Goal: Task Accomplishment & Management: Complete application form

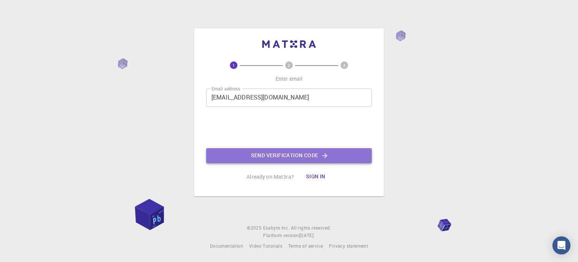
click at [263, 155] on button "Send verification code" at bounding box center [289, 155] width 166 height 15
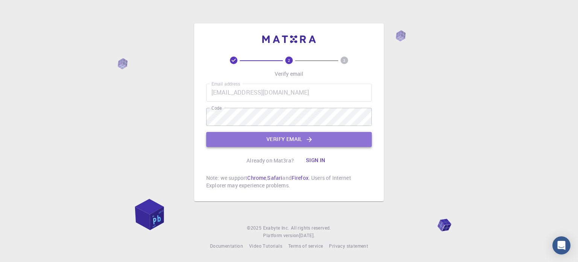
click at [297, 136] on button "Verify email" at bounding box center [289, 139] width 166 height 15
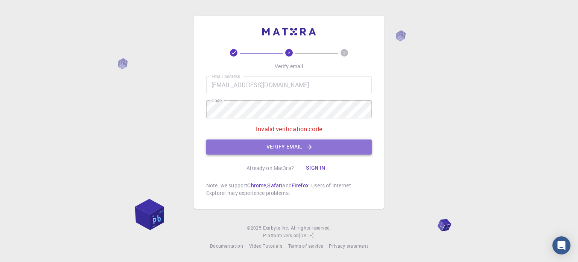
click at [269, 144] on button "Verify email" at bounding box center [289, 146] width 166 height 15
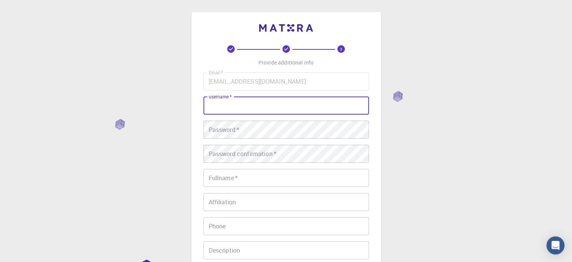
click at [286, 103] on input "username   *" at bounding box center [287, 105] width 166 height 18
type input "GOWRI SANKAR"
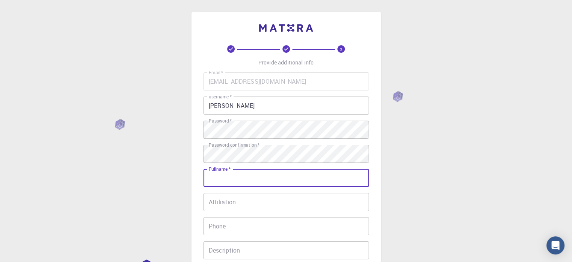
click at [271, 173] on input "Fullname   *" at bounding box center [287, 178] width 166 height 18
type input "GOWRI SANKAR S"
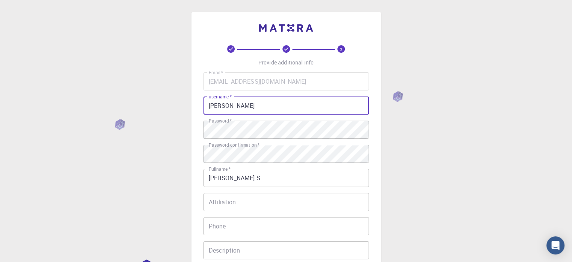
drag, startPoint x: 256, startPoint y: 104, endPoint x: 213, endPoint y: 106, distance: 42.6
click at [213, 106] on input "GOWRI SANKAR" at bounding box center [287, 105] width 166 height 18
type input "Gowrisankar7755"
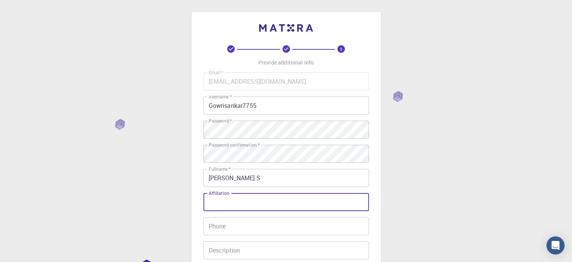
click at [270, 196] on input "Affiliation" at bounding box center [287, 202] width 166 height 18
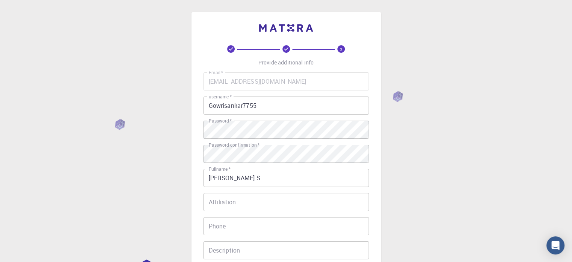
click at [376, 186] on div "3 Provide additional info Email   * gowrisankar7755@gmail.com Email   * usernam…" at bounding box center [287, 172] width 190 height 321
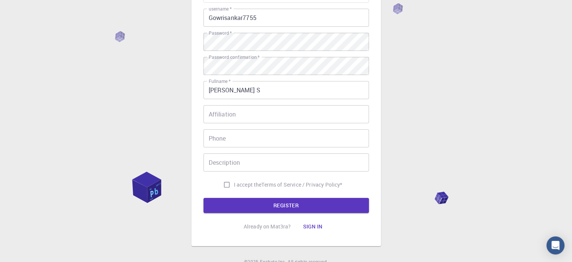
scroll to position [90, 0]
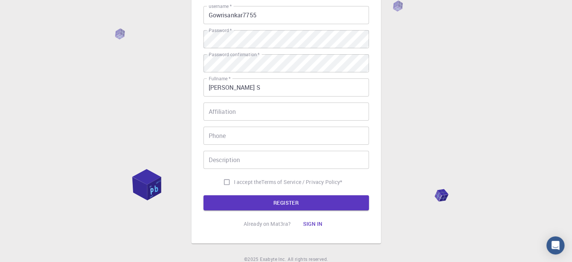
click at [226, 181] on input "I accept the Terms of Service / Privacy Policy *" at bounding box center [227, 182] width 14 height 14
checkbox input "true"
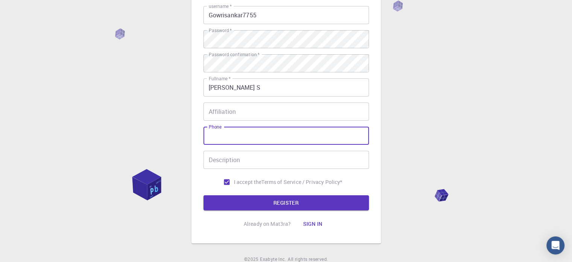
click at [237, 135] on input "Phone" at bounding box center [287, 135] width 166 height 18
type input "9544219432"
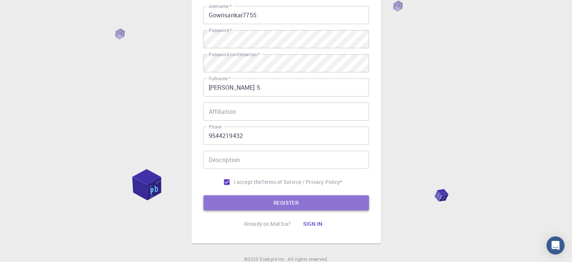
click at [230, 196] on button "REGISTER" at bounding box center [287, 202] width 166 height 15
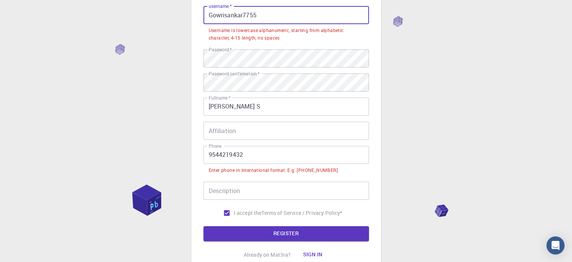
click at [213, 18] on input "Gowrisankar7755" at bounding box center [287, 15] width 166 height 18
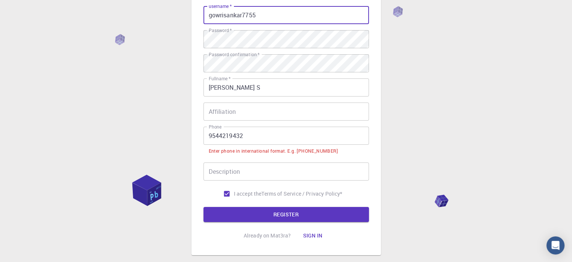
type input "gowrisankar7755"
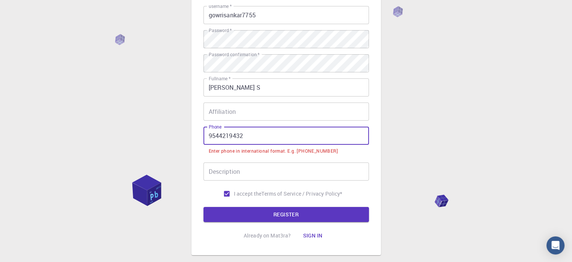
click at [209, 137] on input "9544219432" at bounding box center [287, 135] width 166 height 18
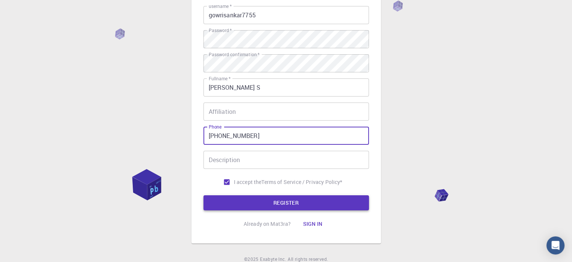
type input "+919544219432"
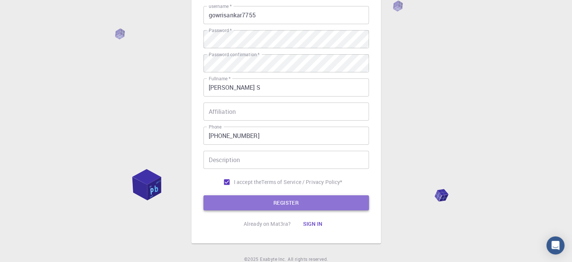
click at [245, 201] on button "REGISTER" at bounding box center [287, 202] width 166 height 15
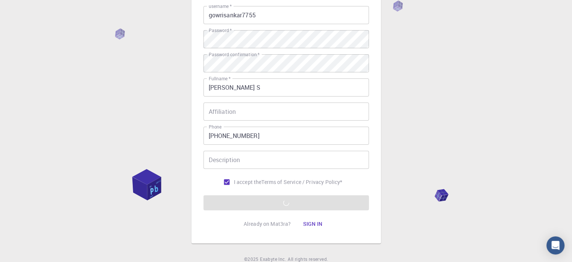
click at [170, 122] on div "3 Provide additional info Email   * gowrisankar7755@gmail.com Email   * usernam…" at bounding box center [286, 101] width 572 height 383
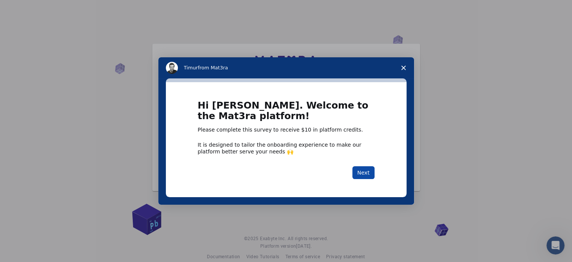
click at [369, 174] on button "Next" at bounding box center [364, 172] width 22 height 13
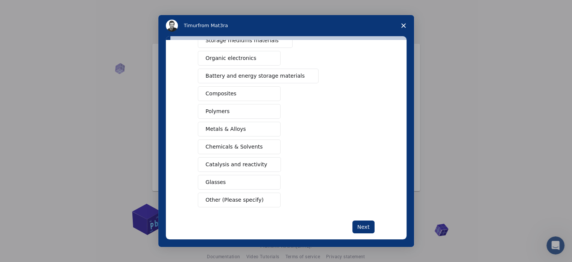
scroll to position [94, 0]
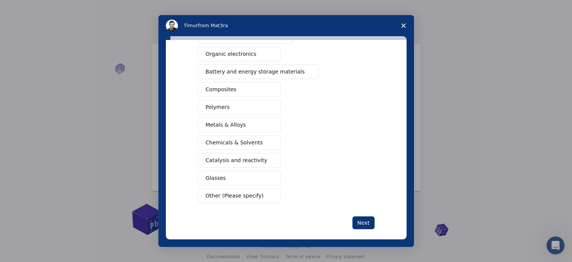
click at [260, 156] on button "Catalysis and reactivity" at bounding box center [240, 160] width 84 height 15
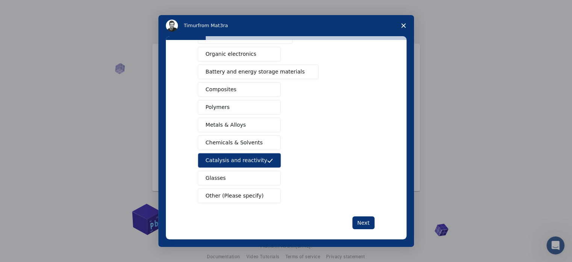
click at [336, 110] on div "Semiconductors Solar energy materials Storage mediums materials Organic electro…" at bounding box center [286, 98] width 177 height 209
drag, startPoint x: 408, startPoint y: 125, endPoint x: 409, endPoint y: 117, distance: 7.9
click at [409, 117] on div "What type(s) of materials are you interested in? Semiconductors Solar energy ma…" at bounding box center [286, 141] width 256 height 210
click at [283, 75] on button "Battery and energy storage materials" at bounding box center [258, 71] width 121 height 15
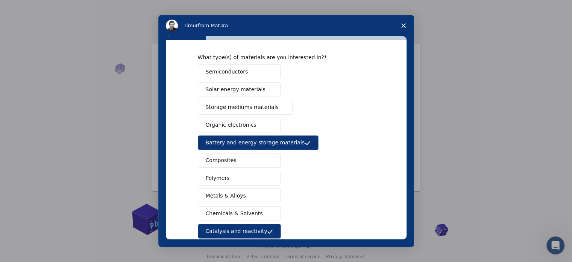
scroll to position [21, 0]
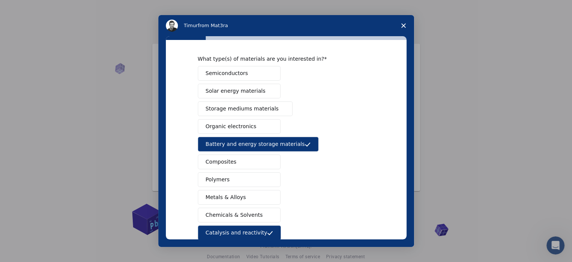
click at [247, 69] on button "Semiconductors" at bounding box center [239, 73] width 83 height 15
click at [247, 85] on button "Solar energy materials" at bounding box center [239, 91] width 83 height 15
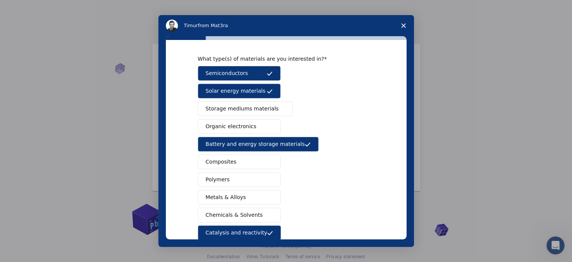
click at [248, 105] on span "Storage mediums materials" at bounding box center [242, 109] width 73 height 8
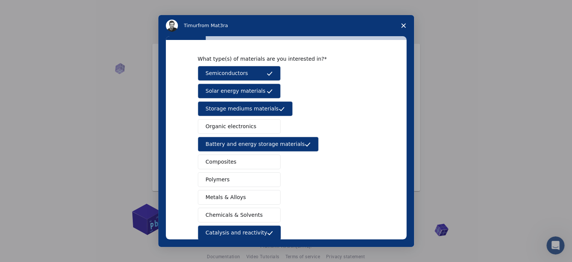
scroll to position [99, 0]
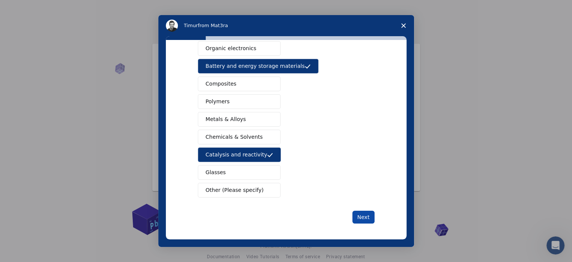
click at [361, 212] on button "Next" at bounding box center [364, 216] width 22 height 13
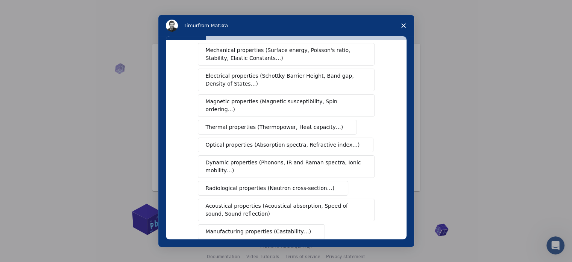
scroll to position [27, 0]
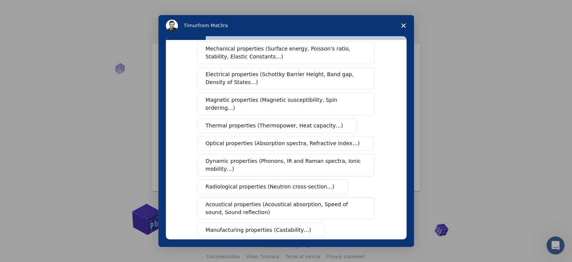
click at [325, 139] on button "Optical properties (Absorption spectra, Refractive index…)" at bounding box center [286, 143] width 176 height 15
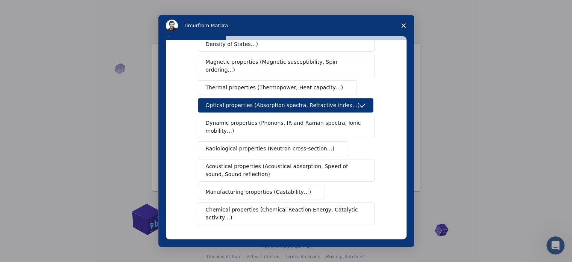
scroll to position [66, 0]
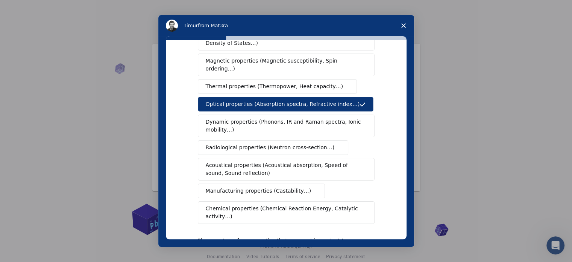
click at [345, 204] on button "Chemical properties (Chemical Reaction Energy, Catalytic activity…)" at bounding box center [286, 212] width 177 height 23
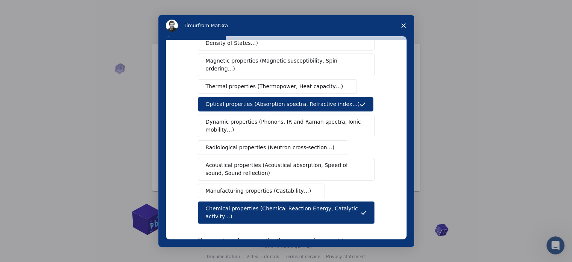
drag, startPoint x: 408, startPoint y: 168, endPoint x: 408, endPoint y: 155, distance: 13.2
click at [408, 155] on div "What type(s) of properties are you interested in? Mechanical properties (Surfac…" at bounding box center [286, 141] width 256 height 210
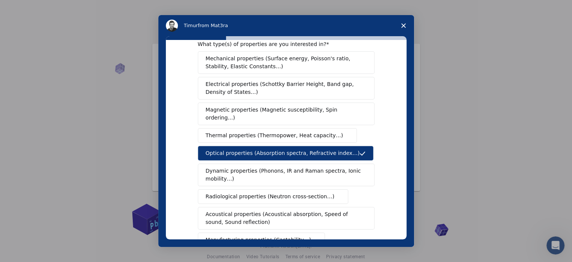
scroll to position [14, 0]
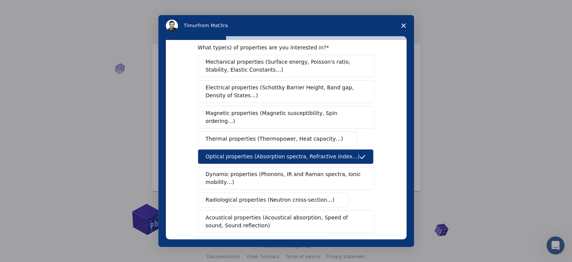
click at [341, 89] on span "Electrical properties (Schottky Barrier Height, Band gap, Density of States…)" at bounding box center [284, 92] width 157 height 16
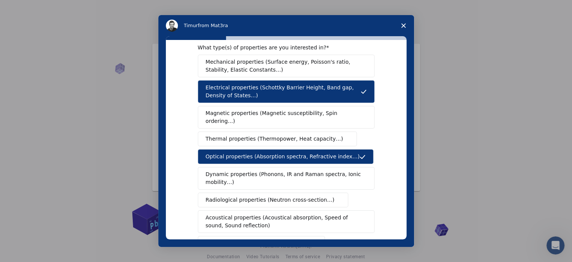
click at [334, 69] on span "Mechanical properties (Surface energy, Poisson's ratio, Stability, Elastic Cons…" at bounding box center [284, 66] width 157 height 16
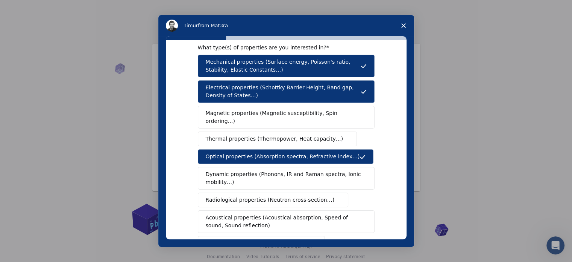
click at [305, 135] on span "Thermal properties (Thermopower, Heat capacity…)" at bounding box center [275, 139] width 138 height 8
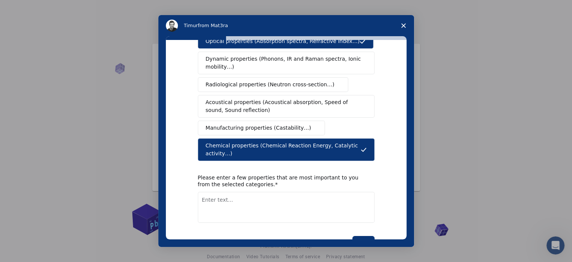
scroll to position [129, 0]
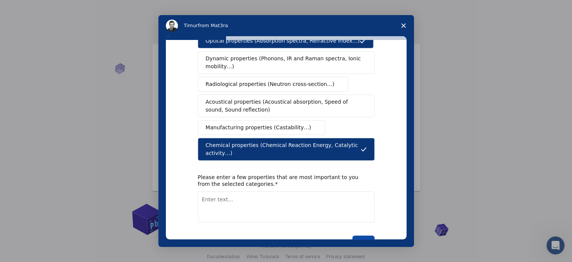
click at [365, 235] on button "Next" at bounding box center [364, 241] width 22 height 13
click at [348, 196] on textarea "Enter text..." at bounding box center [286, 206] width 177 height 31
type textarea "Oxygen Reduction Reaction"
click at [365, 235] on button "Next" at bounding box center [364, 241] width 22 height 13
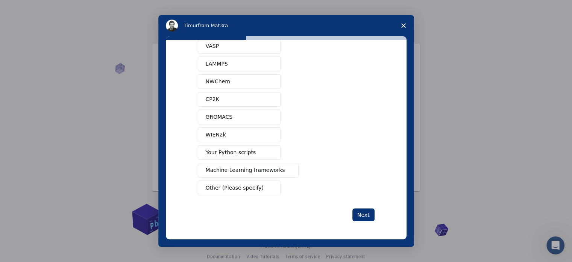
scroll to position [0, 0]
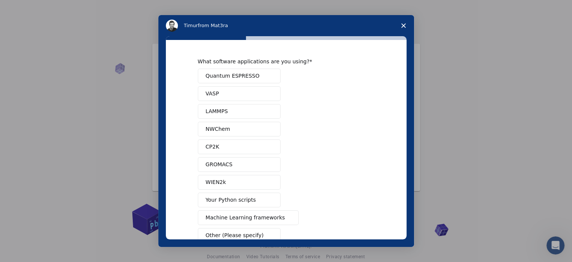
click at [268, 73] on span "Intercom messenger" at bounding box center [270, 76] width 6 height 6
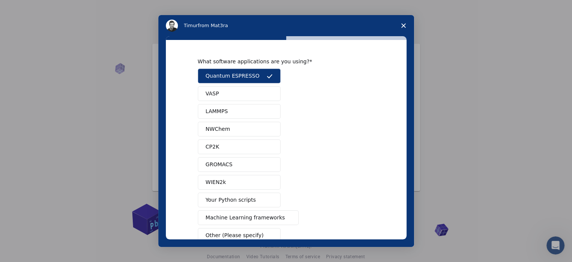
click at [262, 86] on button "VASP" at bounding box center [239, 93] width 83 height 15
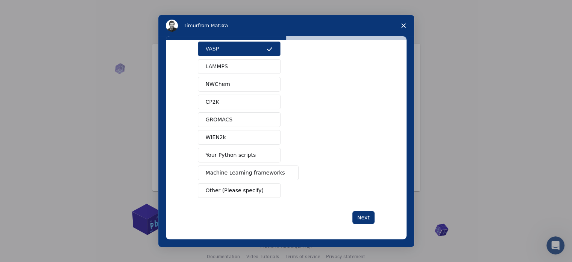
scroll to position [45, 0]
click at [264, 156] on button "Your Python scripts" at bounding box center [239, 154] width 83 height 15
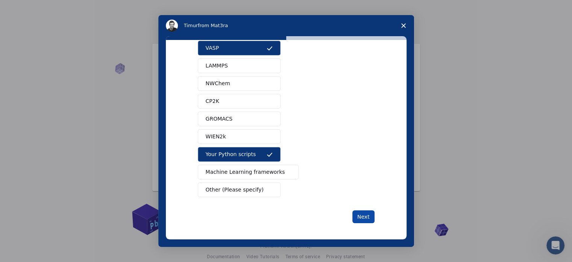
click at [358, 210] on button "Next" at bounding box center [364, 216] width 22 height 13
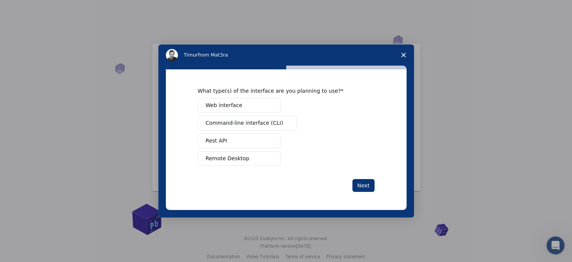
click at [272, 108] on button "Web interface" at bounding box center [239, 105] width 83 height 15
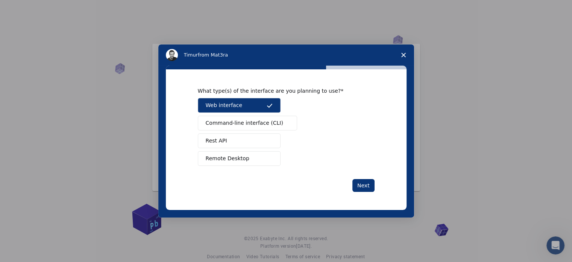
click at [263, 159] on button "Remote Desktop" at bounding box center [239, 158] width 83 height 15
click at [283, 121] on span "Intercom messenger" at bounding box center [286, 123] width 6 height 6
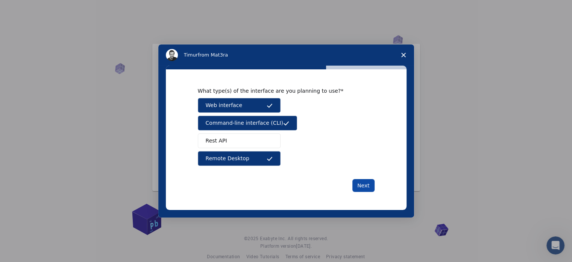
click at [368, 189] on button "Next" at bounding box center [364, 185] width 22 height 13
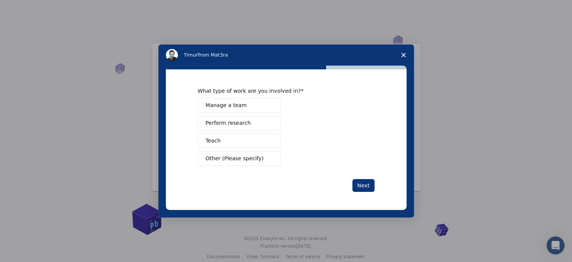
click at [267, 119] on button "Perform research" at bounding box center [239, 123] width 83 height 15
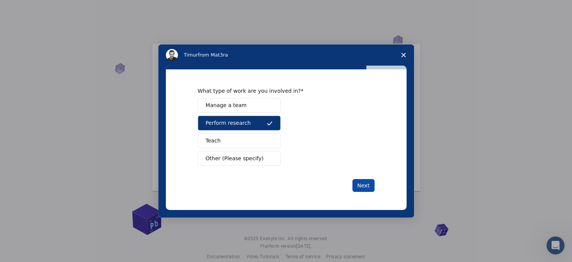
click at [365, 182] on button "Next" at bounding box center [364, 185] width 22 height 13
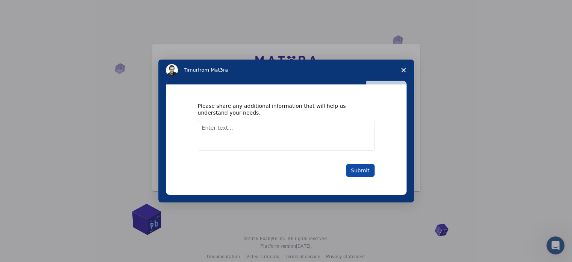
click at [363, 169] on button "Submit" at bounding box center [360, 170] width 29 height 13
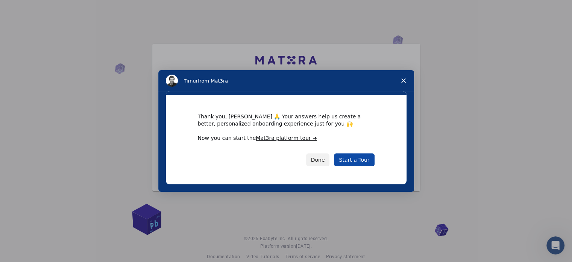
click at [356, 161] on link "Start a Tour" at bounding box center [354, 159] width 40 height 13
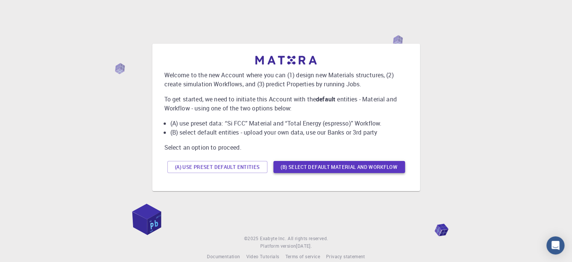
click at [332, 167] on button "(B) Select default material and workflow" at bounding box center [340, 167] width 132 height 12
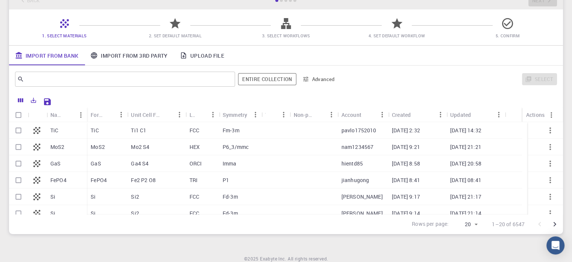
scroll to position [50, 0]
click at [201, 58] on link "Upload File" at bounding box center [202, 55] width 56 height 20
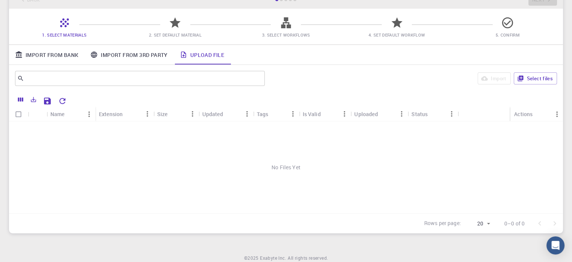
scroll to position [0, 0]
click at [62, 138] on div "No Files Yet" at bounding box center [286, 167] width 554 height 92
click at [543, 80] on button "Select files" at bounding box center [535, 78] width 43 height 12
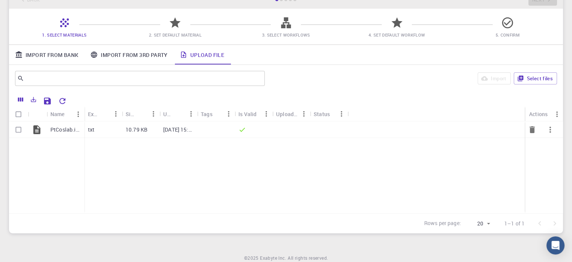
click at [17, 131] on input "Select row" at bounding box center [18, 129] width 14 height 14
checkbox input "true"
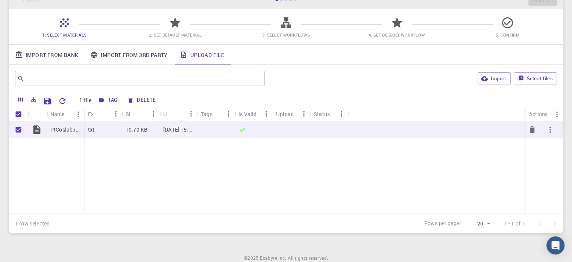
click at [555, 131] on button "button" at bounding box center [551, 129] width 18 height 18
click at [554, 153] on span "Expand" at bounding box center [555, 151] width 16 height 8
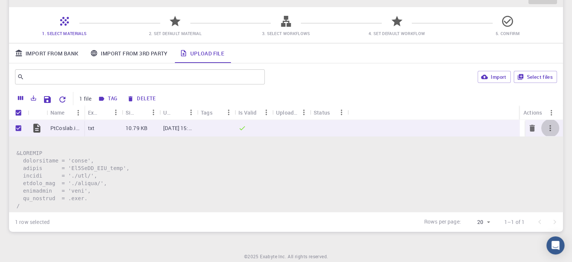
click at [548, 126] on icon "button" at bounding box center [550, 127] width 9 height 9
click at [548, 157] on span "Collapse" at bounding box center [556, 158] width 19 height 8
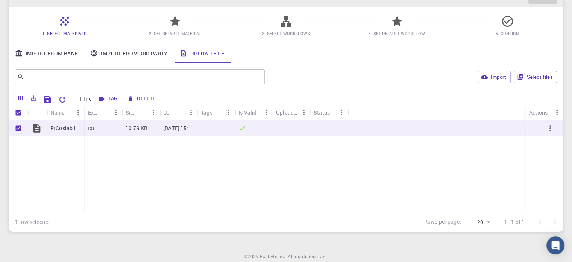
click at [494, 170] on div "PtCoslab.in.txt txt 10.79 KB Aug 24, 2025, 15:16 PM" at bounding box center [286, 166] width 554 height 92
click at [166, 24] on span "2. Set Default Material" at bounding box center [175, 28] width 105 height 18
click at [177, 23] on icon at bounding box center [175, 21] width 11 height 11
drag, startPoint x: 177, startPoint y: 23, endPoint x: 328, endPoint y: 39, distance: 152.1
click at [328, 39] on div "1. Select Materials 2. Set Default Material 3. Select Workflows 4. Set Default …" at bounding box center [286, 25] width 554 height 36
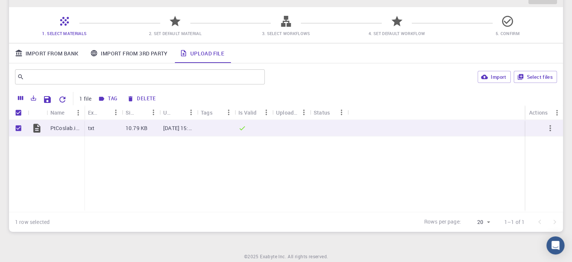
click at [514, 189] on div "PtCoslab.in.txt txt 10.79 KB Aug 24, 2025, 15:16 PM" at bounding box center [286, 166] width 554 height 92
click at [469, 187] on div "PtCoslab.in.txt txt 10.79 KB Aug 24, 2025, 15:16 PM" at bounding box center [286, 166] width 554 height 92
click at [107, 97] on button "Tag" at bounding box center [108, 99] width 24 height 12
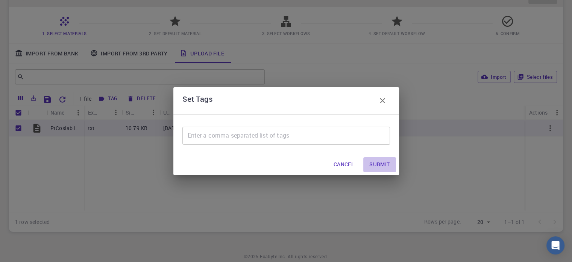
click at [374, 165] on button "Submit" at bounding box center [380, 164] width 32 height 15
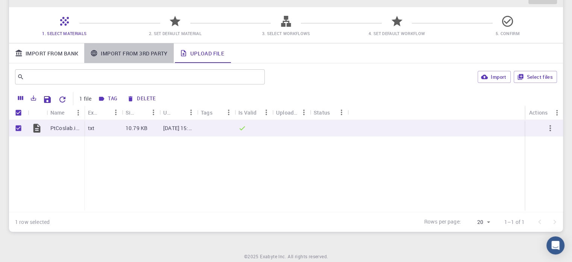
click at [138, 58] on link "Import From 3rd Party" at bounding box center [128, 53] width 89 height 20
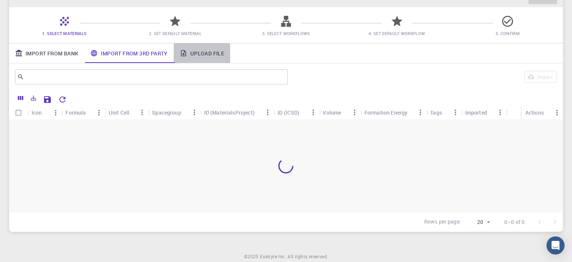
click at [196, 54] on link "Upload File" at bounding box center [202, 53] width 56 height 20
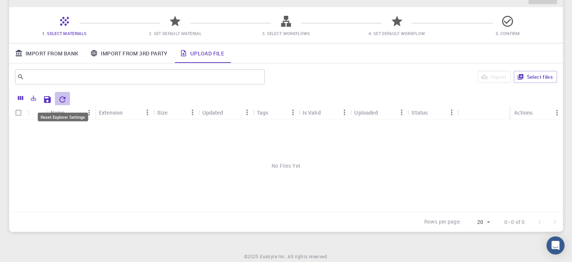
click at [66, 99] on icon "Reset Explorer Settings" at bounding box center [62, 99] width 9 height 9
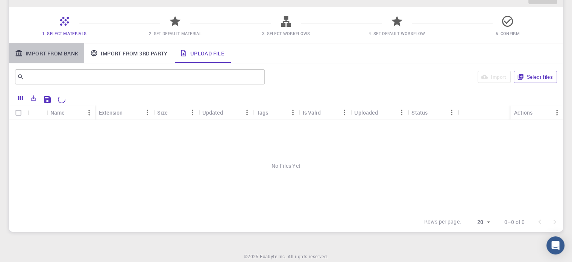
click at [50, 54] on link "Import From Bank" at bounding box center [46, 53] width 75 height 20
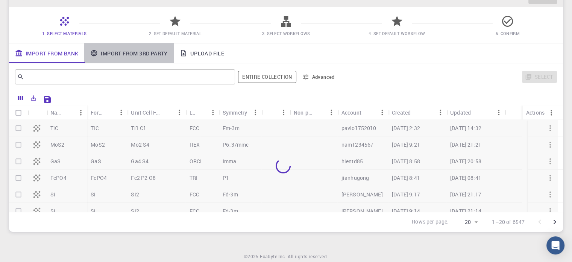
click at [132, 46] on link "Import From 3rd Party" at bounding box center [128, 53] width 89 height 20
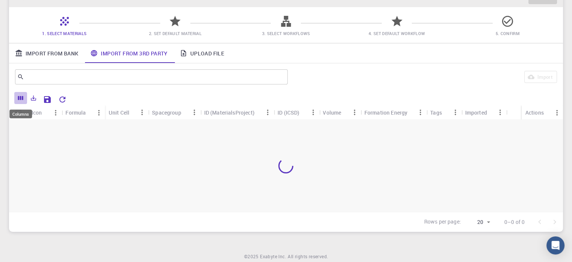
click at [20, 101] on button "Columns" at bounding box center [20, 98] width 13 height 12
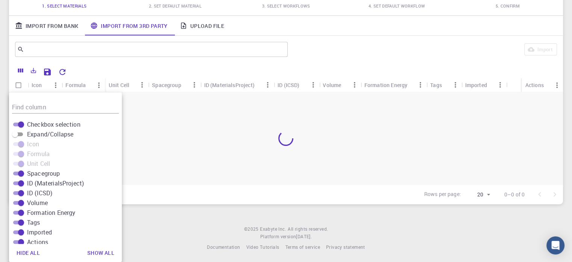
click at [173, 119] on div at bounding box center [286, 138] width 554 height 92
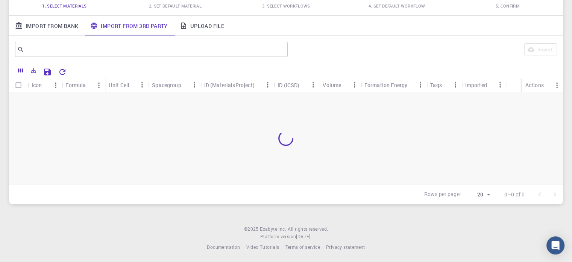
drag, startPoint x: 204, startPoint y: 110, endPoint x: 199, endPoint y: 111, distance: 5.3
click at [204, 110] on div at bounding box center [286, 138] width 554 height 92
click at [201, 21] on link "Upload File" at bounding box center [202, 26] width 56 height 20
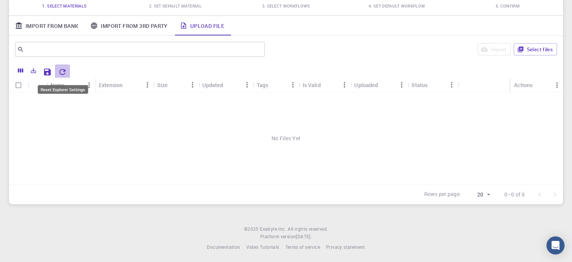
click at [63, 73] on icon "Reset Explorer Settings" at bounding box center [62, 71] width 9 height 9
click at [528, 50] on button "Select files" at bounding box center [535, 49] width 43 height 12
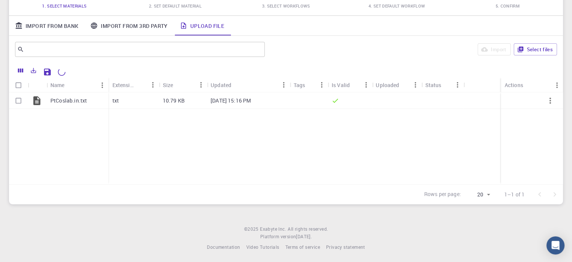
click at [38, 164] on div "PtCoslab.in.txt" at bounding box center [58, 138] width 99 height 92
click at [20, 98] on input "Select row" at bounding box center [18, 100] width 14 height 14
checkbox input "true"
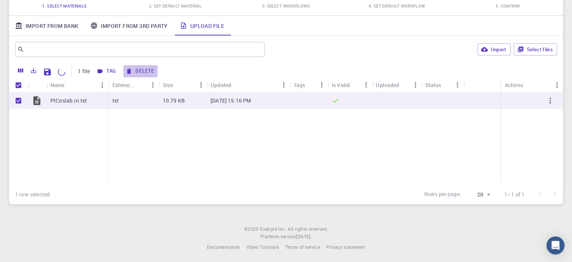
click at [136, 68] on button "Delete" at bounding box center [140, 71] width 34 height 12
checkbox input "false"
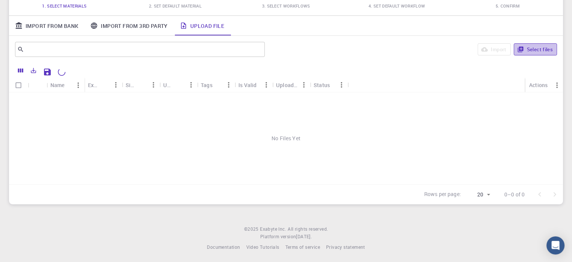
click at [547, 52] on button "Select files" at bounding box center [535, 49] width 43 height 12
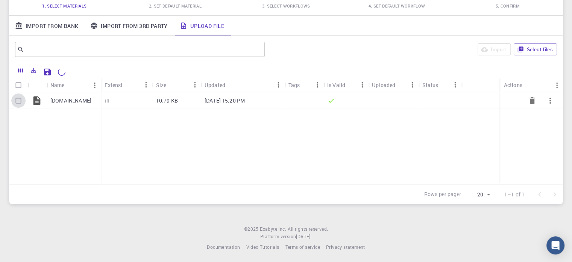
click at [19, 100] on input "Select row" at bounding box center [18, 100] width 14 height 14
checkbox input "true"
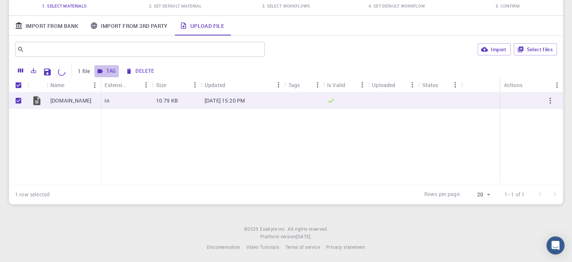
click at [113, 73] on button "Tag" at bounding box center [106, 71] width 24 height 12
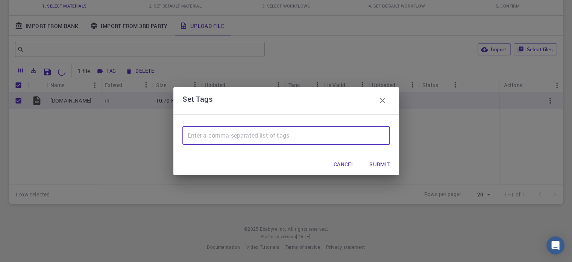
click at [242, 140] on input "text" at bounding box center [287, 135] width 208 height 18
type input "relax, scf, phonon"
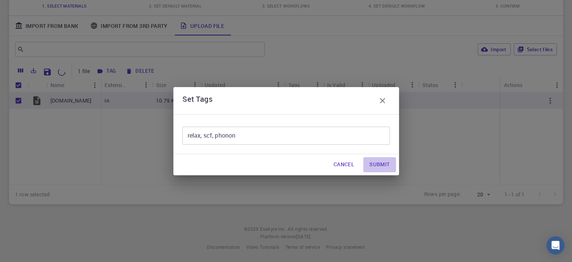
click at [382, 164] on button "Submit" at bounding box center [380, 164] width 32 height 15
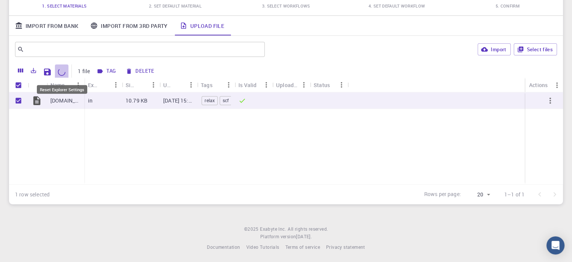
click at [63, 75] on icon "Reset Explorer Settings" at bounding box center [62, 72] width 10 height 10
click at [247, 84] on div "Is Valid" at bounding box center [248, 85] width 18 height 15
click at [293, 84] on div "Uploaded" at bounding box center [287, 85] width 22 height 15
click at [325, 82] on div "Status" at bounding box center [322, 85] width 16 height 15
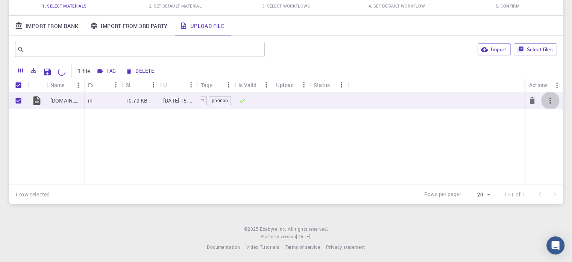
click at [551, 99] on icon "button" at bounding box center [551, 100] width 2 height 6
click at [514, 76] on div at bounding box center [286, 131] width 572 height 262
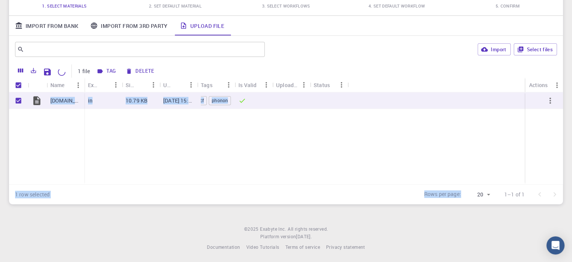
drag, startPoint x: 491, startPoint y: 201, endPoint x: 578, endPoint y: 177, distance: 89.5
click at [572, 177] on html "Initial Account Setup for GOWRI SANKAR S Select Materials, Workflows and assign…" at bounding box center [286, 92] width 572 height 342
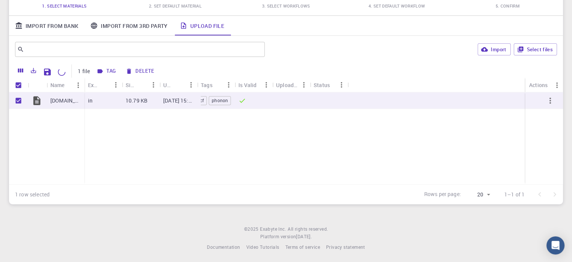
click at [486, 176] on div "ptCoslab.in in 10.79 KB Aug 24, 2025, 15:20 PM relax scf phonon" at bounding box center [286, 138] width 554 height 92
click at [198, 8] on span "2. Set Default Material" at bounding box center [175, 6] width 53 height 6
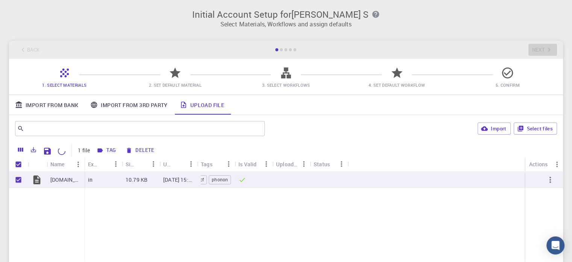
click at [545, 52] on div "Back Next" at bounding box center [286, 50] width 554 height 18
drag, startPoint x: 545, startPoint y: 52, endPoint x: 569, endPoint y: 61, distance: 25.0
click at [569, 61] on div "Initial Account Setup for GOWRI SANKAR S Select Materials, Workflows and assign…" at bounding box center [286, 146] width 572 height 292
click at [372, 222] on div "ptCoslab.in in 10.79 KB Aug 24, 2025, 15:20 PM relax scf phonon" at bounding box center [286, 217] width 554 height 92
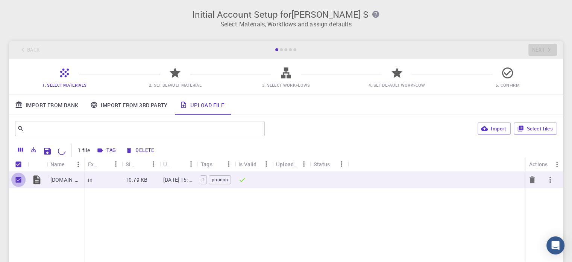
click at [17, 180] on input "Unselect row" at bounding box center [18, 179] width 14 height 14
checkbox input "false"
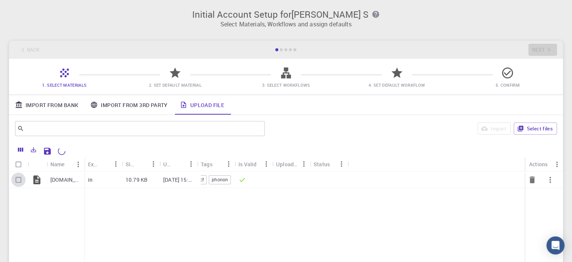
click at [17, 180] on input "Select row" at bounding box center [18, 179] width 14 height 14
checkbox input "true"
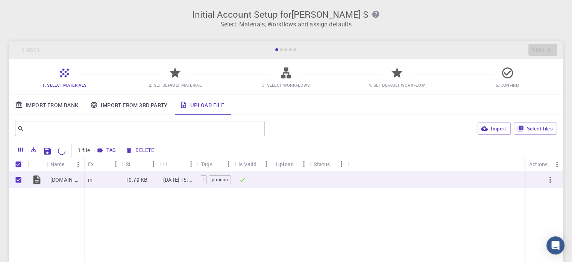
click at [55, 212] on div "ptCoslab.in" at bounding box center [46, 217] width 75 height 92
click at [254, 163] on div "Is Valid" at bounding box center [248, 164] width 18 height 15
click at [284, 165] on div "Uploaded" at bounding box center [287, 164] width 22 height 15
click at [280, 54] on div "Back Next" at bounding box center [286, 50] width 554 height 18
click at [282, 49] on div at bounding box center [281, 49] width 3 height 3
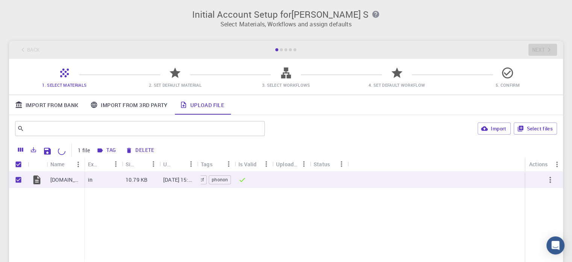
click at [282, 49] on div at bounding box center [281, 49] width 3 height 3
drag, startPoint x: 282, startPoint y: 49, endPoint x: 263, endPoint y: 53, distance: 18.7
click at [263, 53] on div "Back Next" at bounding box center [286, 50] width 554 height 18
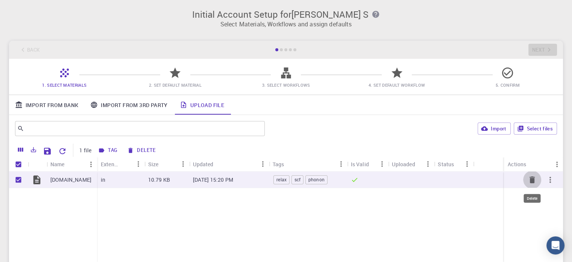
click at [530, 177] on icon "Delete" at bounding box center [532, 179] width 9 height 9
checkbox input "false"
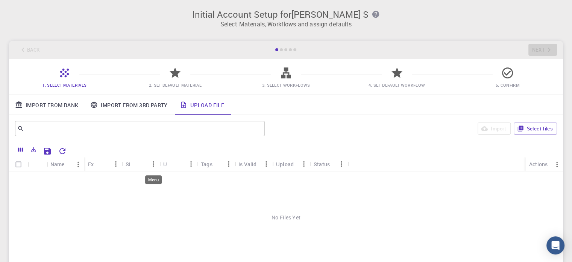
click at [194, 110] on link "Upload File" at bounding box center [202, 105] width 56 height 20
click at [521, 129] on icon "button" at bounding box center [521, 129] width 6 height 6
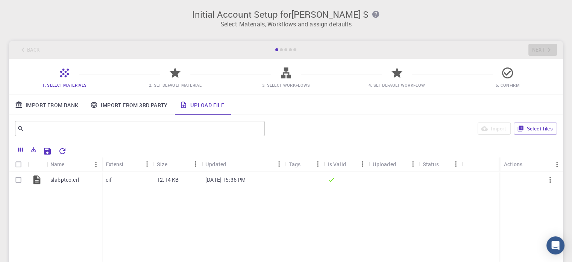
click at [378, 139] on div "​ Import Select files" at bounding box center [286, 128] width 554 height 27
click at [17, 176] on input "Select row" at bounding box center [18, 179] width 14 height 14
checkbox input "true"
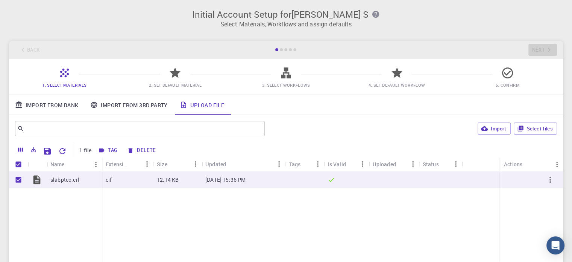
click at [182, 78] on span "2. Set Default Material" at bounding box center [175, 80] width 105 height 18
click at [21, 179] on input "Unselect row" at bounding box center [18, 179] width 14 height 14
checkbox input "false"
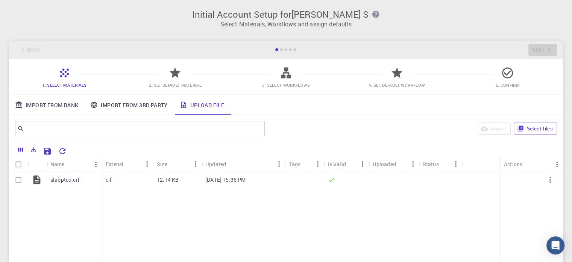
click at [178, 72] on icon at bounding box center [175, 72] width 11 height 11
click at [298, 93] on div "1. Select Materials 2. Set Default Material 3. Select Workflows 4. Set Default …" at bounding box center [286, 77] width 554 height 36
drag, startPoint x: 298, startPoint y: 93, endPoint x: 321, endPoint y: 33, distance: 63.3
click at [321, 33] on div "Initial Account Setup for GOWRI SANKAR S Select Materials, Workflows and assign…" at bounding box center [286, 146] width 572 height 292
click at [316, 41] on div "Back Next" at bounding box center [286, 50] width 554 height 18
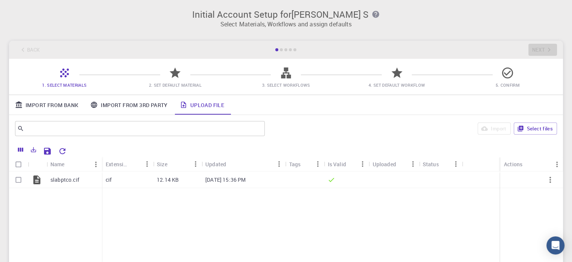
click at [357, 207] on div "slabptco.cif cif 12.14 KB Aug 24, 2025, 15:36 PM" at bounding box center [286, 217] width 554 height 92
click at [551, 179] on icon "button" at bounding box center [550, 179] width 9 height 9
click at [454, 221] on div at bounding box center [286, 131] width 572 height 262
click at [21, 181] on input "Select row" at bounding box center [18, 179] width 14 height 14
checkbox input "true"
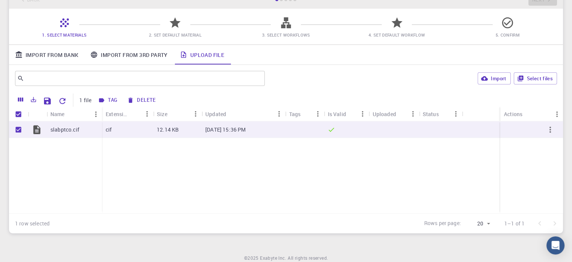
scroll to position [50, 0]
click at [497, 79] on button "Import" at bounding box center [494, 78] width 33 height 12
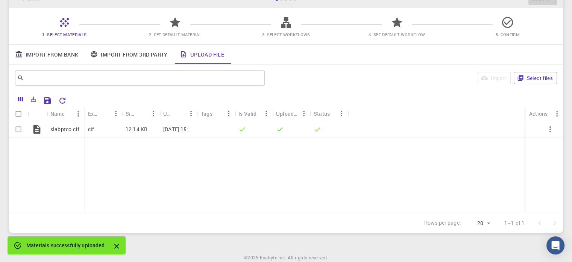
checkbox input "false"
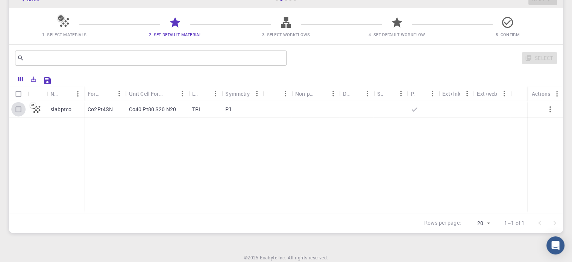
click at [18, 110] on input "Select row" at bounding box center [18, 109] width 14 height 14
checkbox input "true"
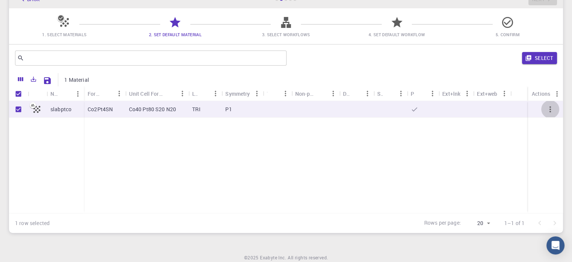
click at [554, 111] on icon "button" at bounding box center [550, 109] width 9 height 9
click at [552, 111] on icon "button" at bounding box center [550, 109] width 9 height 9
click at [550, 110] on icon "button" at bounding box center [551, 109] width 2 height 6
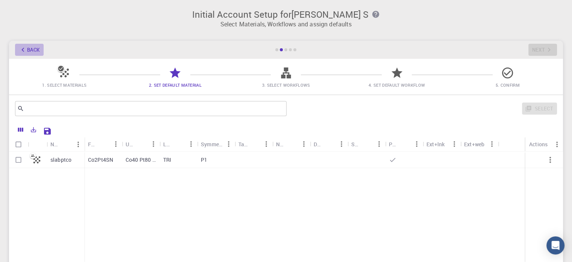
click at [30, 47] on button "Back" at bounding box center [29, 50] width 29 height 12
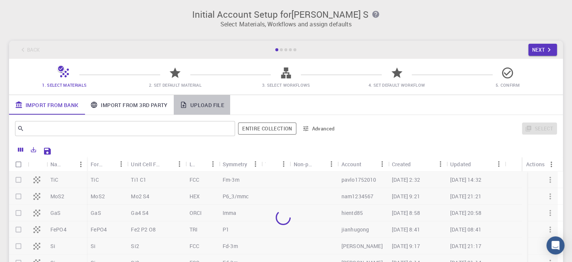
click at [185, 100] on link "Upload File" at bounding box center [202, 105] width 56 height 20
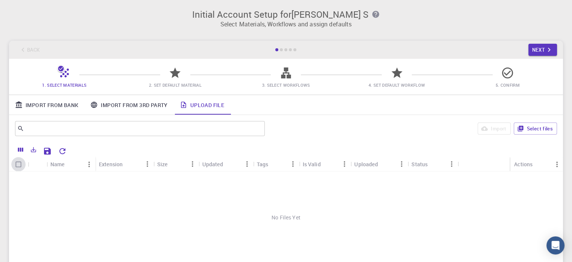
click at [15, 164] on input "Select all rows" at bounding box center [18, 164] width 14 height 14
checkbox input "false"
click at [545, 126] on button "Select files" at bounding box center [535, 128] width 43 height 12
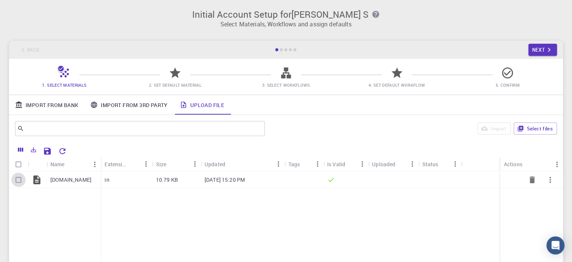
click at [20, 180] on input "Select row" at bounding box center [18, 179] width 14 height 14
checkbox input "true"
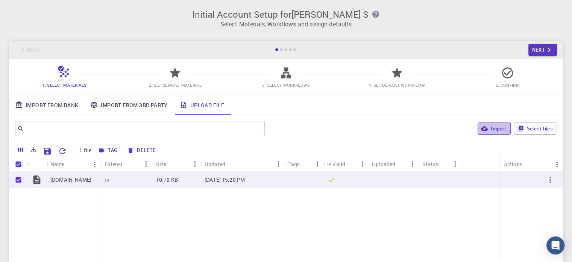
click at [496, 126] on button "Import" at bounding box center [494, 128] width 33 height 12
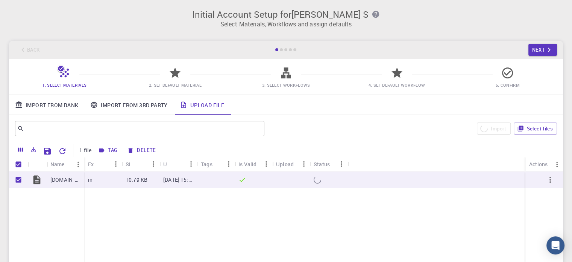
checkbox input "false"
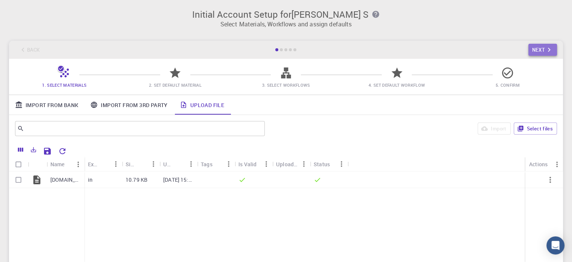
click at [539, 52] on button "Next" at bounding box center [543, 50] width 29 height 12
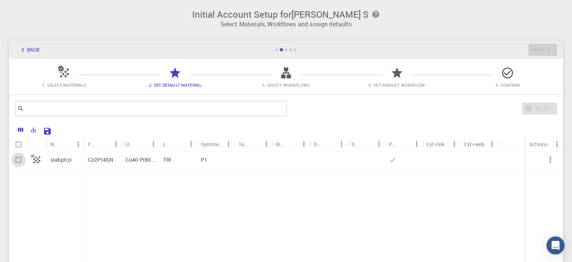
click at [17, 160] on input "Select row" at bounding box center [18, 159] width 14 height 14
checkbox input "true"
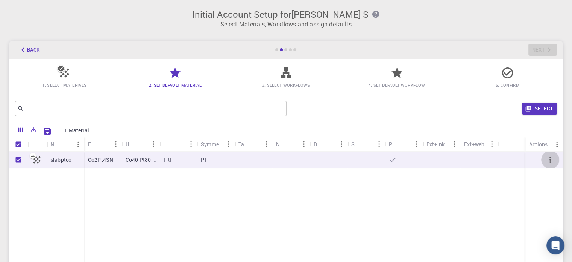
click at [548, 161] on icon "button" at bounding box center [550, 159] width 9 height 9
click at [548, 164] on button "button" at bounding box center [551, 160] width 18 height 18
click at [531, 111] on icon "button" at bounding box center [528, 108] width 7 height 7
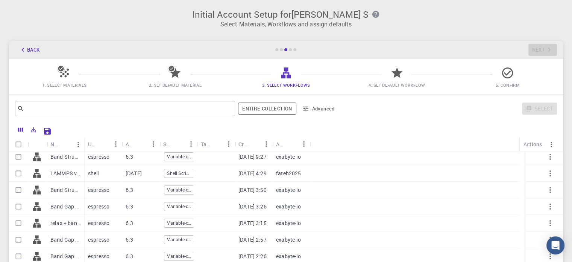
scroll to position [219, 0]
click at [21, 224] on input "Select row" at bounding box center [18, 222] width 14 height 14
checkbox input "true"
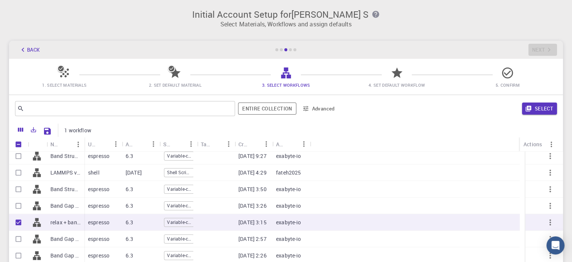
checkbox input "true"
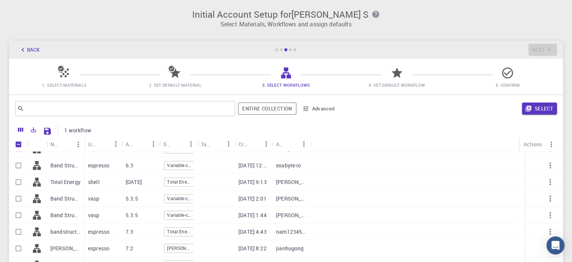
scroll to position [0, 0]
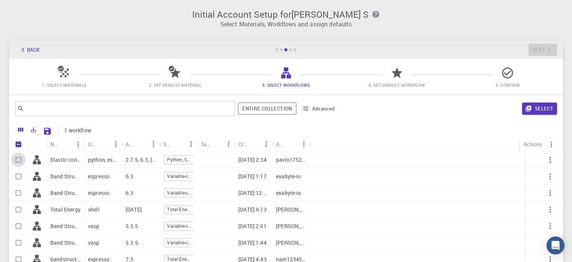
click at [20, 161] on input "Select row" at bounding box center [18, 159] width 14 height 14
checkbox input "true"
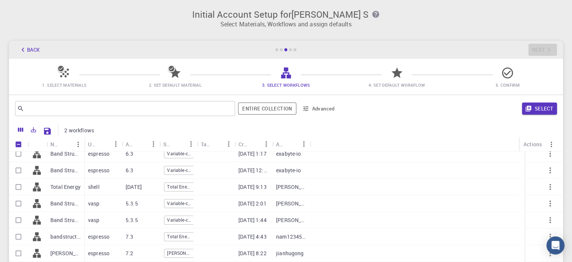
scroll to position [23, 0]
click at [15, 188] on input "Select row" at bounding box center [18, 186] width 14 height 14
checkbox input "true"
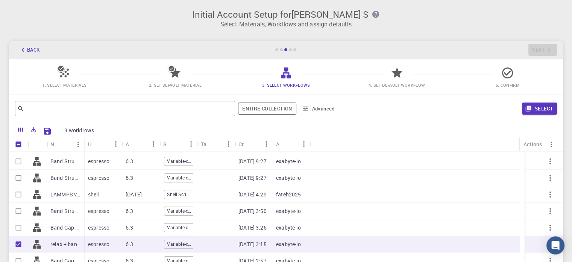
scroll to position [198, 0]
click at [16, 242] on input "Unselect row" at bounding box center [18, 243] width 14 height 14
checkbox input "false"
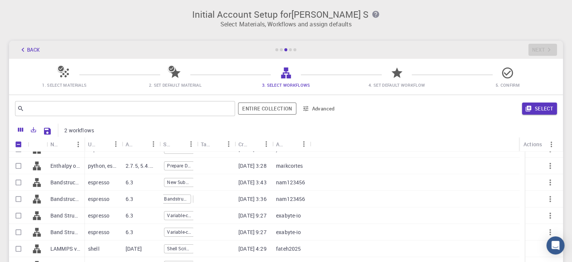
scroll to position [0, 0]
drag, startPoint x: 563, startPoint y: 212, endPoint x: 559, endPoint y: 219, distance: 7.7
click at [559, 219] on div "Initial Account Setup for GOWRI SANKAR S Select Materials, Workflows and assign…" at bounding box center [286, 146] width 572 height 292
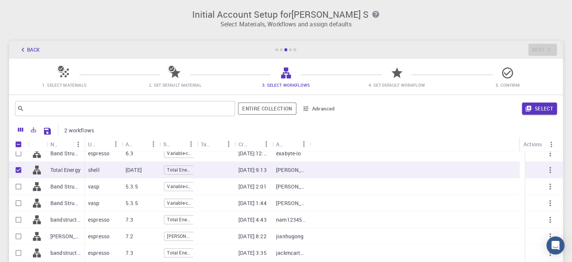
scroll to position [38, 0]
click at [189, 222] on div "Total Energy" at bounding box center [178, 220] width 30 height 11
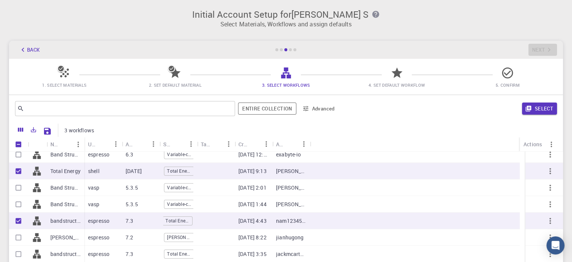
scroll to position [0, 2]
click at [188, 217] on span "Total Energy" at bounding box center [177, 220] width 29 height 6
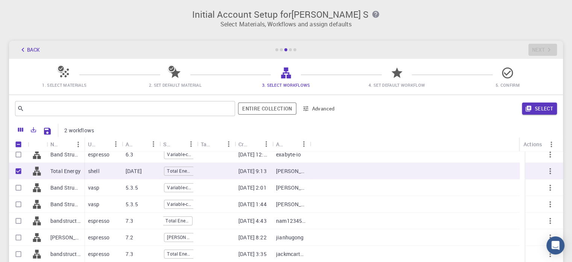
click at [186, 217] on span "Total Energy" at bounding box center [177, 220] width 29 height 6
checkbox input "true"
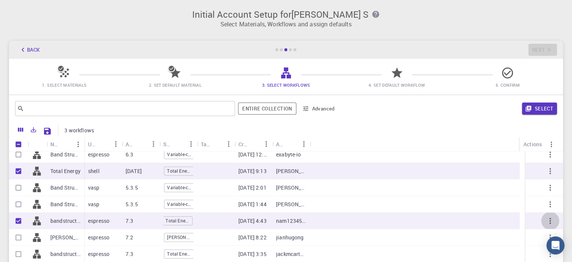
click at [547, 221] on icon "button" at bounding box center [550, 220] width 9 height 9
click at [546, 219] on icon "button" at bounding box center [550, 220] width 9 height 9
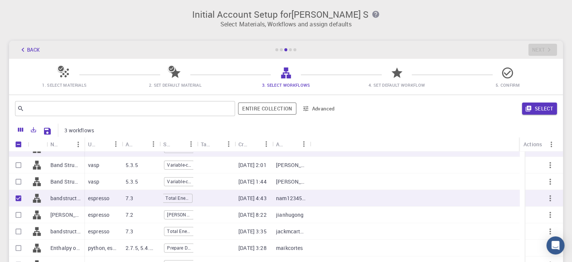
scroll to position [62, 0]
click at [254, 108] on button "Entire collection" at bounding box center [267, 108] width 58 height 12
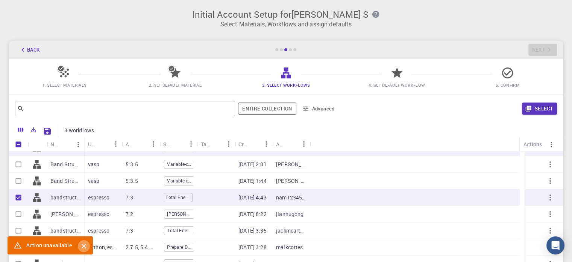
click at [85, 244] on icon "Close" at bounding box center [83, 245] width 5 height 5
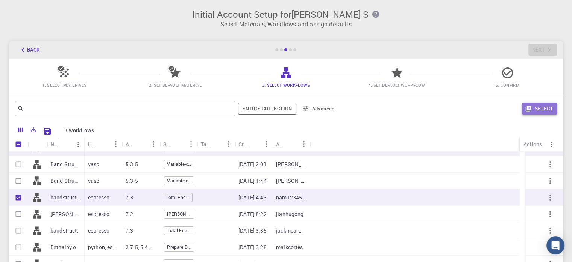
click at [540, 110] on button "Select" at bounding box center [539, 108] width 35 height 12
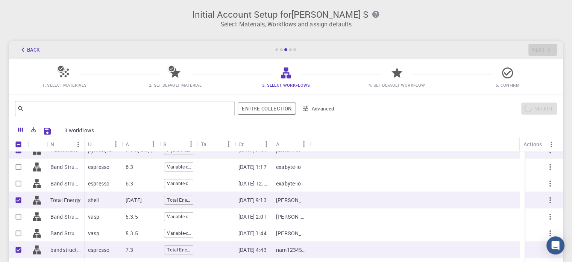
scroll to position [0, 0]
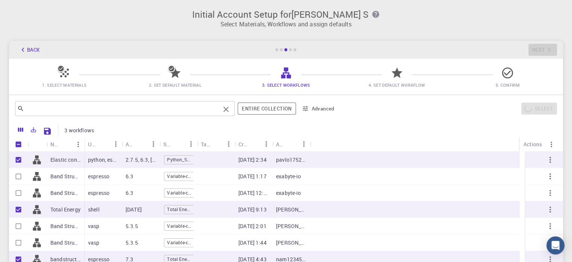
click at [207, 102] on div "​" at bounding box center [125, 108] width 220 height 15
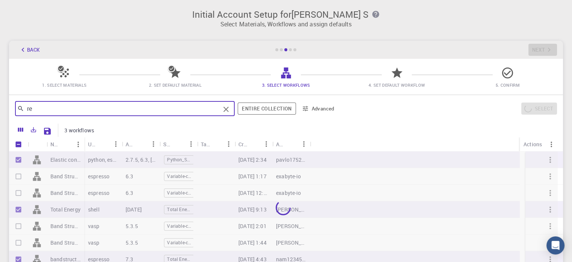
type input "re"
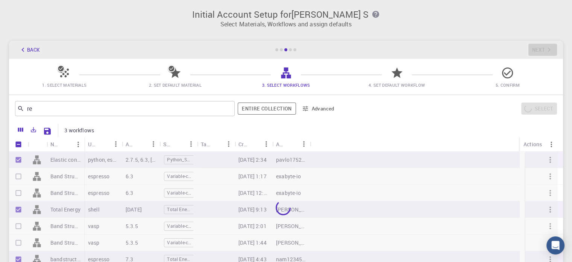
click at [19, 159] on div at bounding box center [283, 207] width 549 height 112
click at [18, 146] on input "Unselect all rows" at bounding box center [18, 144] width 14 height 14
checkbox input "false"
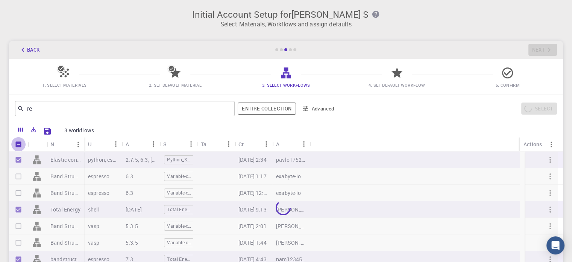
checkbox input "false"
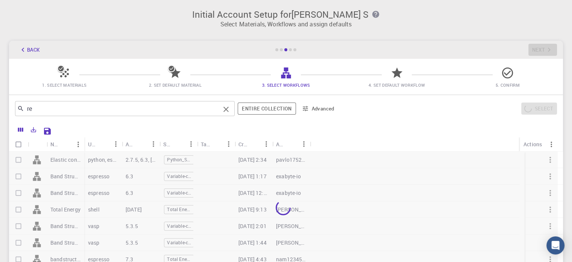
click at [74, 114] on input "re" at bounding box center [122, 108] width 196 height 11
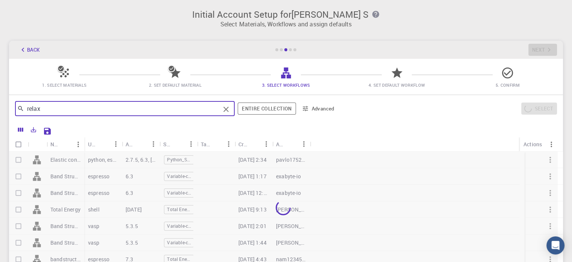
type input "relax"
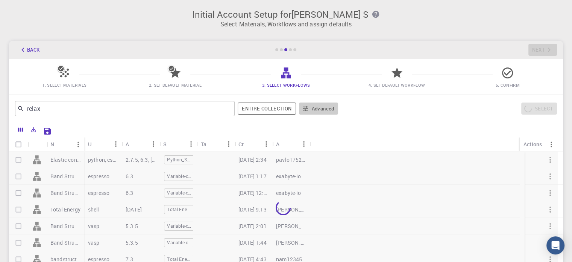
click at [306, 110] on icon "button" at bounding box center [305, 108] width 5 height 5
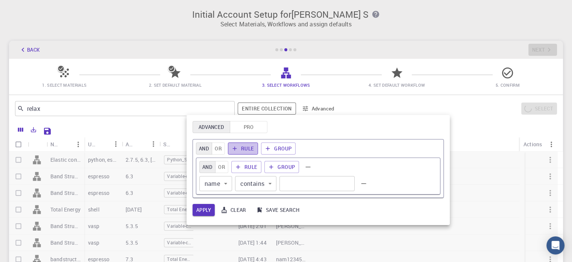
click at [242, 148] on button "Rule" at bounding box center [243, 148] width 30 height 12
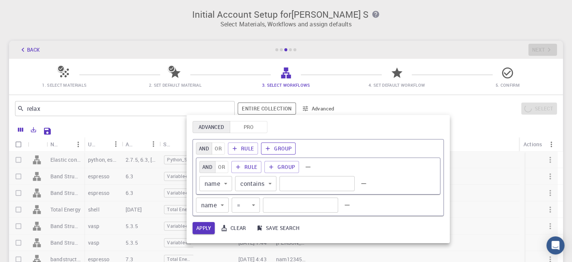
click at [274, 146] on button "Group" at bounding box center [278, 148] width 35 height 12
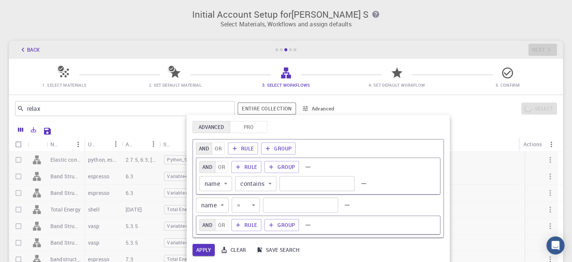
click at [167, 131] on div at bounding box center [286, 131] width 572 height 262
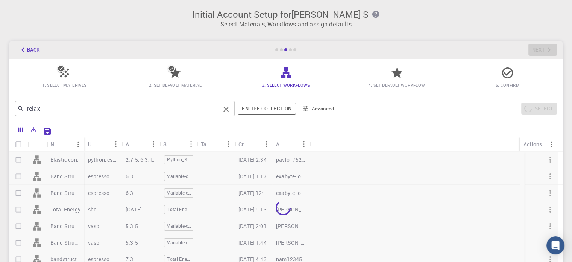
click at [190, 104] on input "relax" at bounding box center [122, 108] width 196 height 11
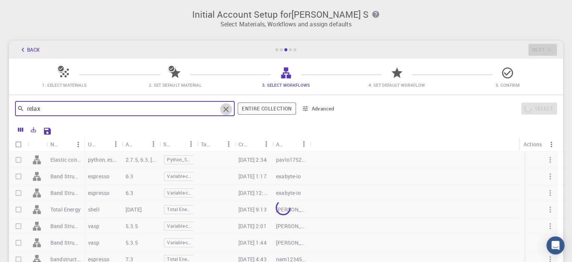
click at [227, 111] on icon "Clear" at bounding box center [226, 109] width 9 height 9
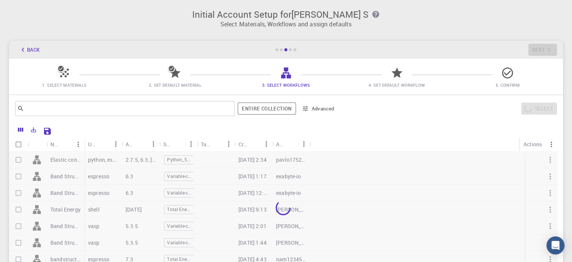
click at [404, 114] on div "Select" at bounding box center [449, 108] width 216 height 18
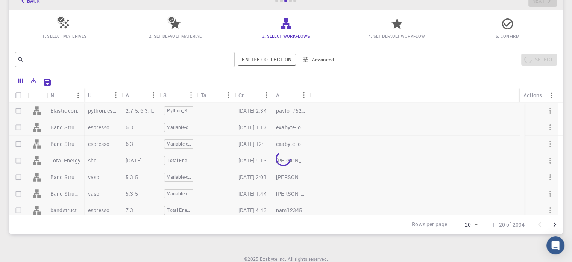
scroll to position [49, 0]
click at [132, 58] on input "text" at bounding box center [122, 59] width 196 height 11
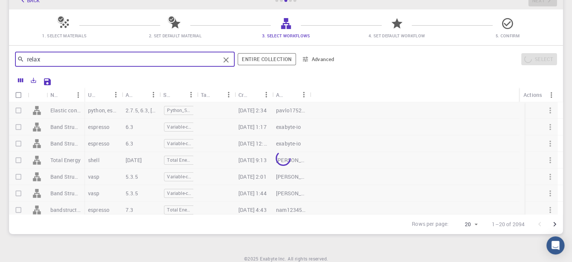
type input "relax"
click at [228, 64] on icon "Clear" at bounding box center [226, 59] width 9 height 9
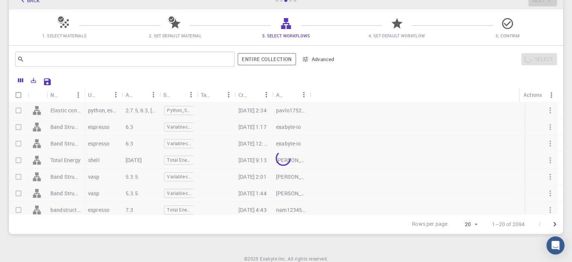
click at [102, 80] on div at bounding box center [306, 80] width 503 height 13
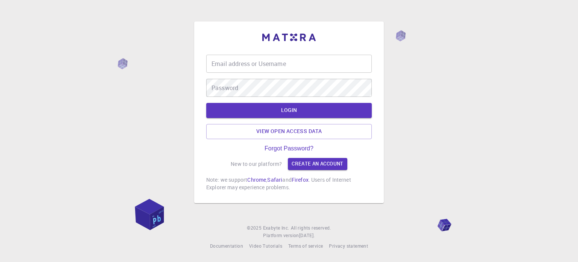
type input "[EMAIL_ADDRESS][DOMAIN_NAME]"
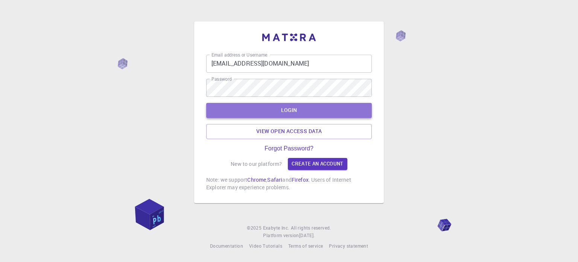
drag, startPoint x: 0, startPoint y: 0, endPoint x: 348, endPoint y: 109, distance: 364.3
click at [348, 109] on button "LOGIN" at bounding box center [289, 110] width 166 height 15
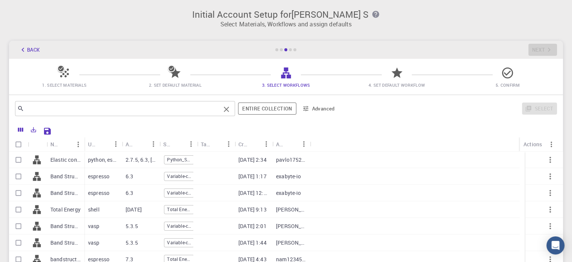
click at [212, 112] on input "text" at bounding box center [122, 108] width 196 height 11
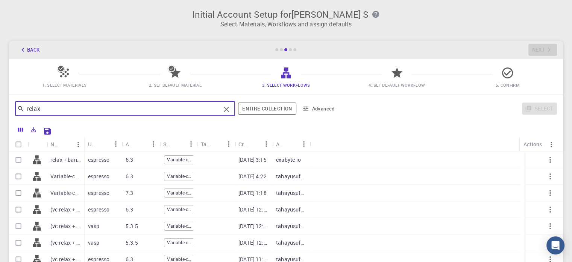
type input "relax"
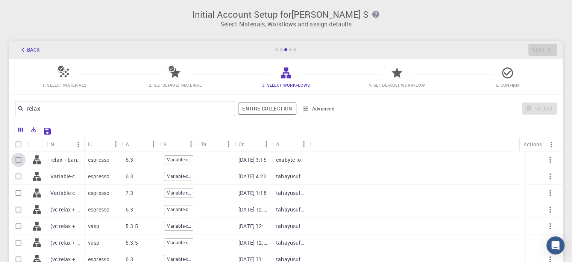
click at [18, 161] on input "Select row" at bounding box center [18, 159] width 14 height 14
checkbox input "true"
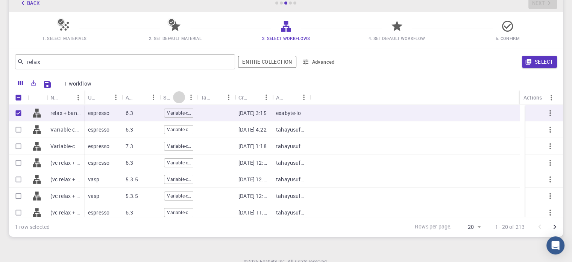
click at [178, 98] on icon "Sort" at bounding box center [179, 97] width 8 height 8
checkbox input "false"
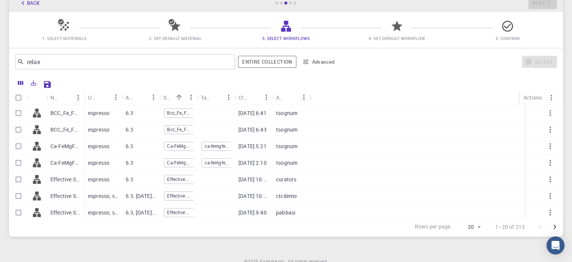
click at [288, 33] on div at bounding box center [286, 29] width 13 height 10
click at [187, 99] on icon "Menu" at bounding box center [191, 97] width 8 height 8
click at [187, 82] on div at bounding box center [306, 83] width 503 height 13
click at [304, 61] on icon "button" at bounding box center [306, 61] width 7 height 7
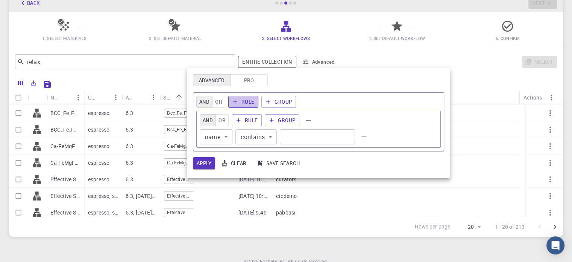
click at [239, 99] on button "Rule" at bounding box center [243, 102] width 30 height 12
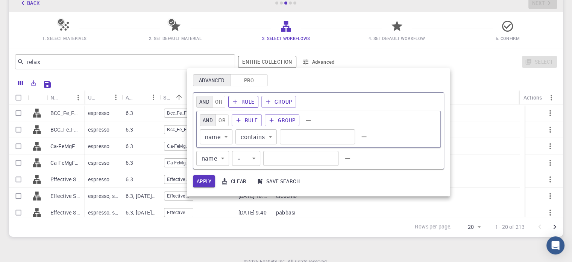
click at [239, 99] on button "Rule" at bounding box center [243, 102] width 30 height 12
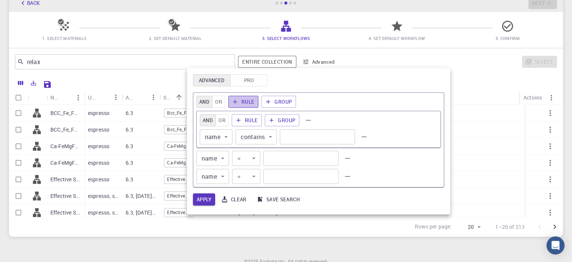
click at [239, 99] on button "Rule" at bounding box center [243, 102] width 30 height 12
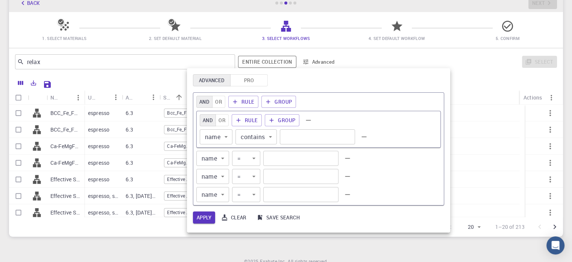
click at [210, 103] on button "AND" at bounding box center [204, 102] width 16 height 12
click at [216, 102] on button "OR" at bounding box center [218, 102] width 13 height 12
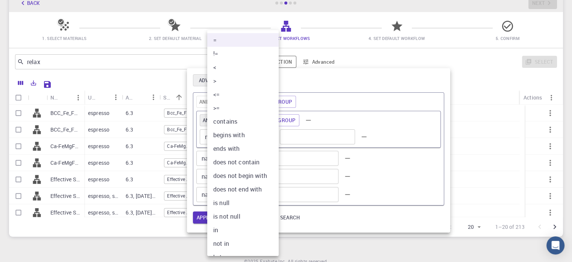
click at [239, 156] on body "Initial Account Setup for [PERSON_NAME] S Select Materials, Workflows and assig…" at bounding box center [286, 124] width 572 height 342
click at [359, 118] on div at bounding box center [286, 131] width 572 height 262
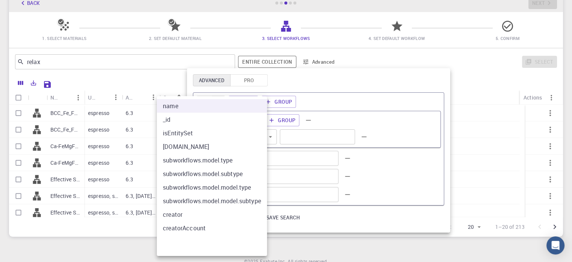
click at [209, 159] on body "Initial Account Setup for [PERSON_NAME] S Select Materials, Workflows and assig…" at bounding box center [286, 124] width 572 height 342
click at [409, 78] on div at bounding box center [286, 131] width 572 height 262
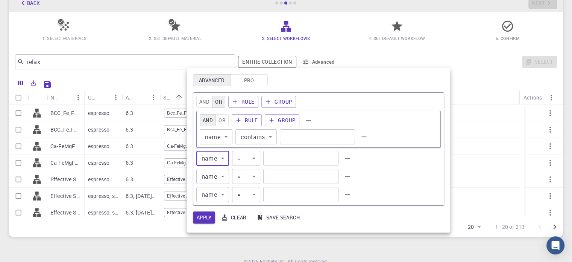
click at [473, 111] on div at bounding box center [286, 131] width 572 height 262
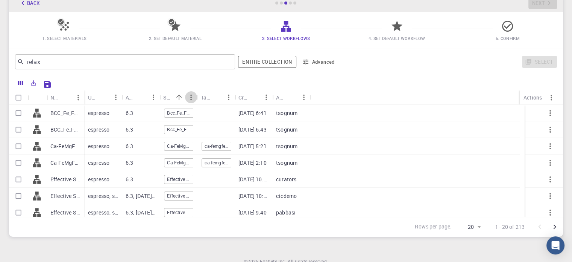
click at [190, 99] on icon "Menu" at bounding box center [191, 97] width 8 height 8
click at [176, 99] on icon "Sort" at bounding box center [179, 97] width 8 height 8
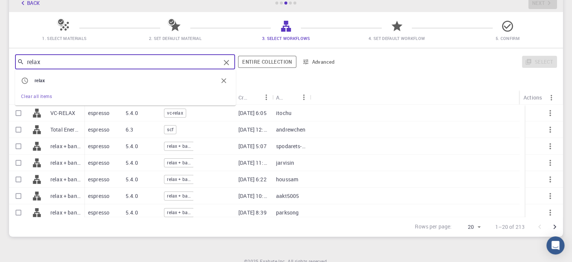
click at [194, 63] on input "relax" at bounding box center [122, 61] width 196 height 11
click at [24, 59] on input "relax" at bounding box center [122, 61] width 196 height 11
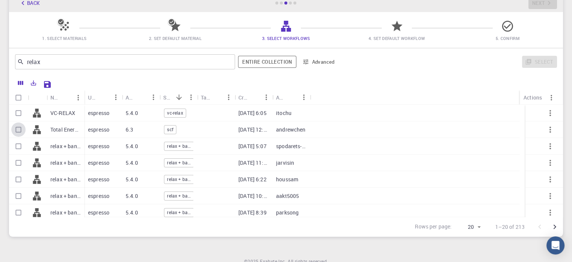
click at [21, 130] on input "Select row" at bounding box center [18, 129] width 14 height 14
checkbox input "true"
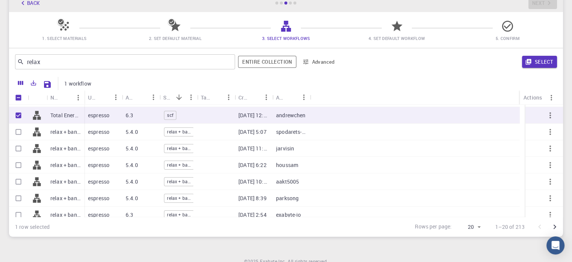
scroll to position [15, 0]
click at [19, 135] on input "Select row" at bounding box center [18, 131] width 14 height 14
checkbox input "true"
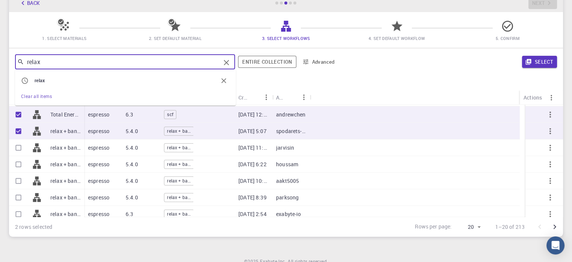
click at [69, 62] on input "relax" at bounding box center [122, 61] width 196 height 11
type input "r"
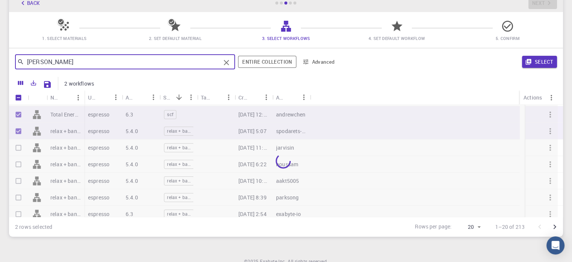
type input "[PERSON_NAME]"
checkbox input "false"
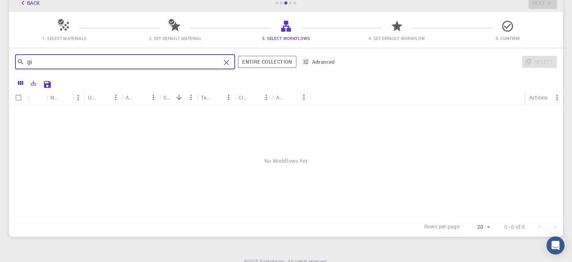
type input "g"
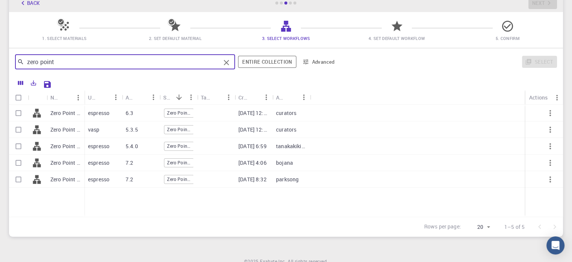
type input "zero point"
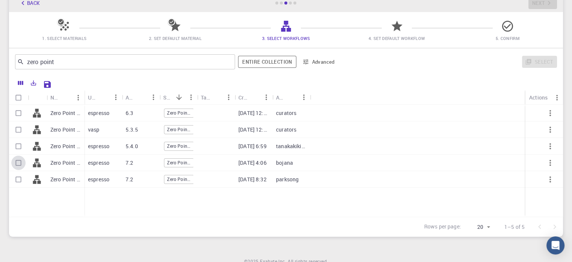
click at [23, 164] on input "Select row" at bounding box center [18, 162] width 14 height 14
checkbox input "true"
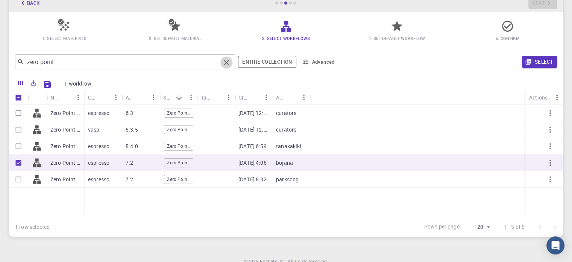
click at [229, 65] on icon "Clear" at bounding box center [226, 62] width 9 height 9
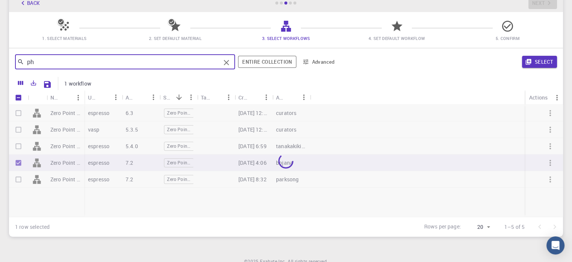
type input "p"
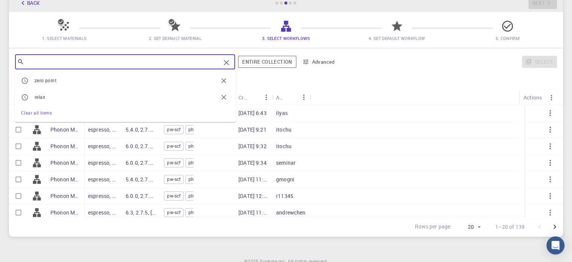
checkbox input "false"
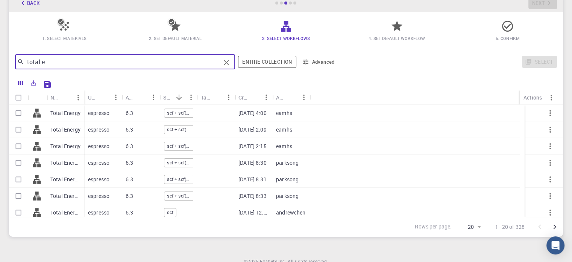
type input "total e"
click at [16, 113] on input "Select row" at bounding box center [18, 113] width 14 height 14
checkbox input "true"
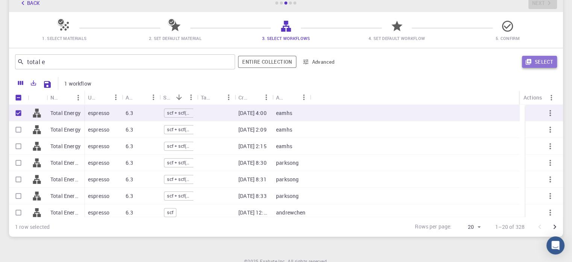
click at [540, 65] on button "Select" at bounding box center [539, 62] width 35 height 12
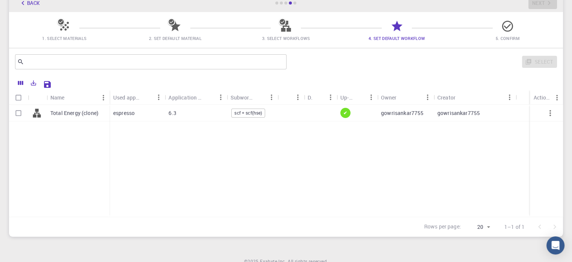
click at [294, 41] on span "3. Select Workflows" at bounding box center [286, 38] width 48 height 6
click at [277, 39] on span "3. Select Workflows" at bounding box center [286, 38] width 48 height 6
click at [38, 6] on button "Back" at bounding box center [29, 3] width 29 height 12
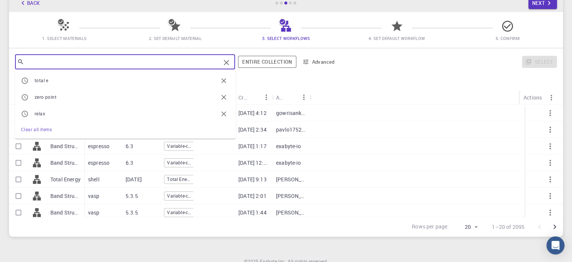
click at [213, 62] on input "text" at bounding box center [122, 61] width 196 height 11
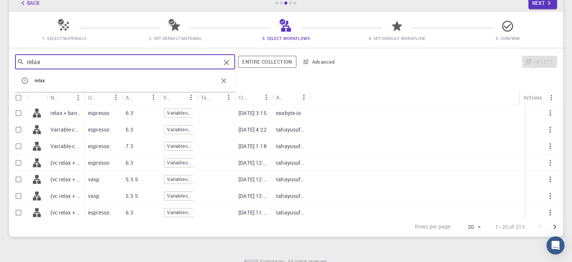
type input "relax"
click at [17, 111] on input "Select row" at bounding box center [18, 113] width 14 height 14
checkbox input "true"
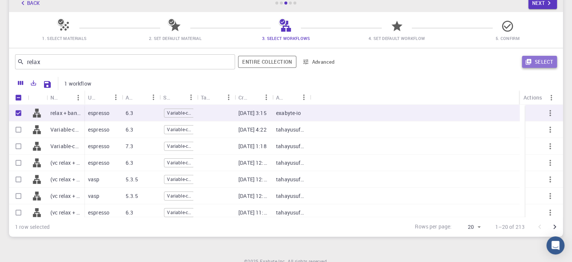
click at [527, 65] on icon "button" at bounding box center [528, 61] width 7 height 7
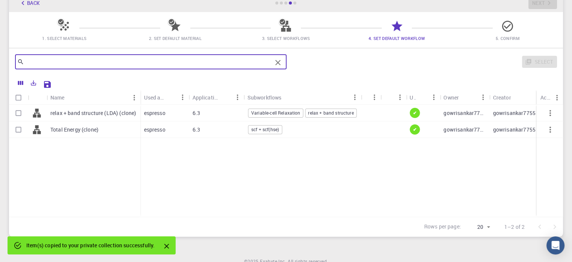
click at [198, 66] on input "text" at bounding box center [148, 61] width 248 height 11
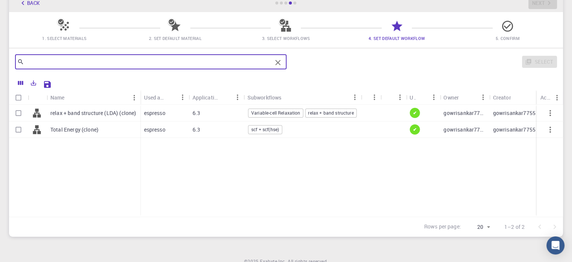
click at [280, 113] on span "Variable-cell Relaxation" at bounding box center [276, 113] width 55 height 6
checkbox input "true"
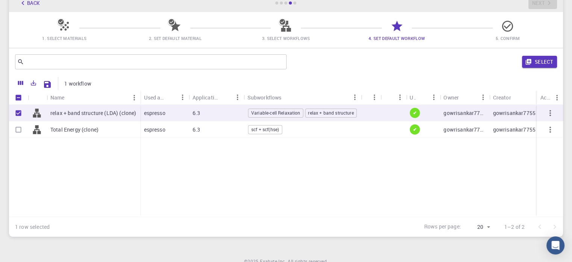
click at [280, 113] on span "Variable-cell Relaxation" at bounding box center [276, 113] width 55 height 6
checkbox input "false"
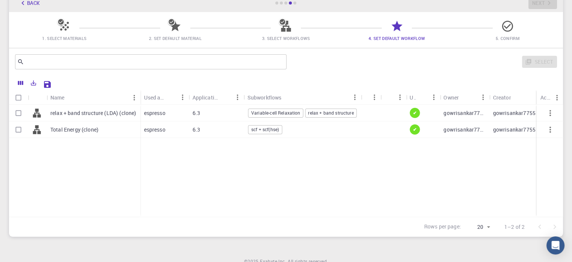
click at [280, 113] on span "Variable-cell Relaxation" at bounding box center [276, 113] width 55 height 6
checkbox input "true"
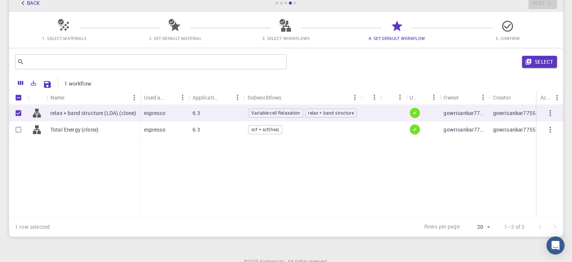
click at [280, 113] on span "Variable-cell Relaxation" at bounding box center [276, 113] width 55 height 6
checkbox input "false"
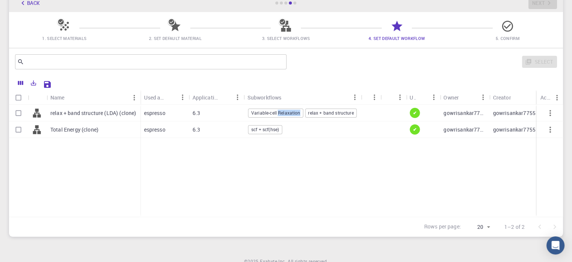
click at [280, 113] on span "Variable-cell Relaxation" at bounding box center [276, 113] width 55 height 6
checkbox input "true"
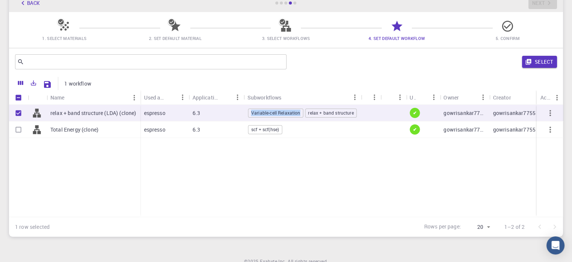
click at [280, 113] on span "Variable-cell Relaxation" at bounding box center [276, 113] width 55 height 6
checkbox input "false"
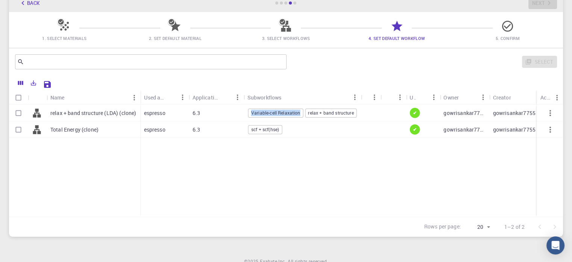
click at [280, 113] on span "Variable-cell Relaxation" at bounding box center [276, 113] width 55 height 6
checkbox input "true"
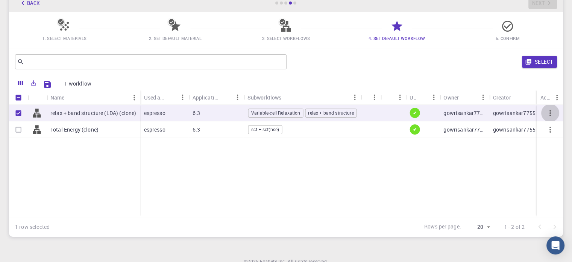
click at [552, 115] on icon "button" at bounding box center [550, 112] width 9 height 9
click at [549, 117] on button "button" at bounding box center [551, 113] width 18 height 18
click at [26, 8] on button "Back" at bounding box center [29, 3] width 29 height 12
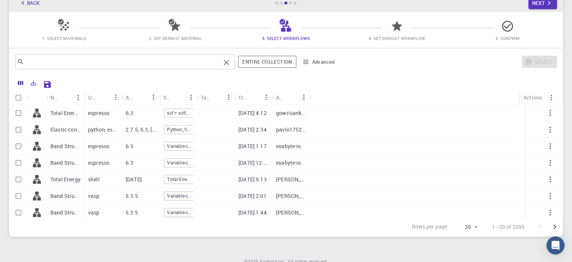
click at [192, 67] on div "​" at bounding box center [125, 61] width 220 height 15
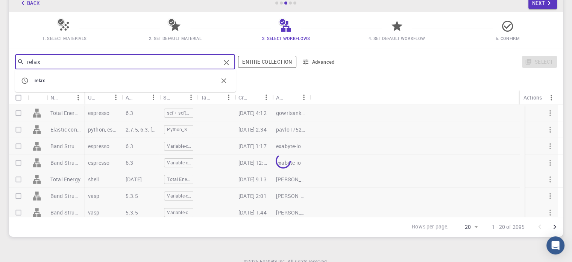
type input "relax"
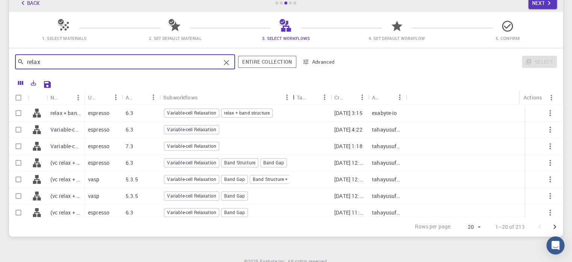
drag, startPoint x: 195, startPoint y: 98, endPoint x: 292, endPoint y: 106, distance: 97.8
click at [292, 106] on div "Name Used application Application Version Subworkflows Tags Created Account Act…" at bounding box center [286, 153] width 554 height 126
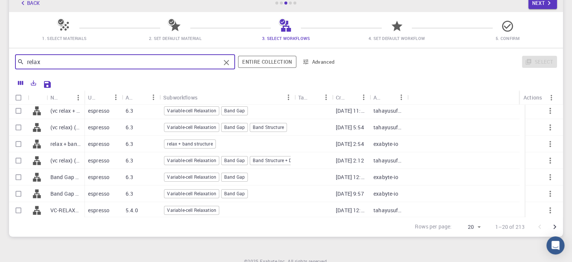
scroll to position [102, 0]
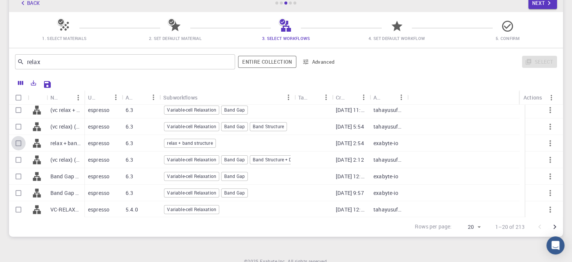
click at [19, 144] on input "Select row" at bounding box center [18, 143] width 14 height 14
checkbox input "true"
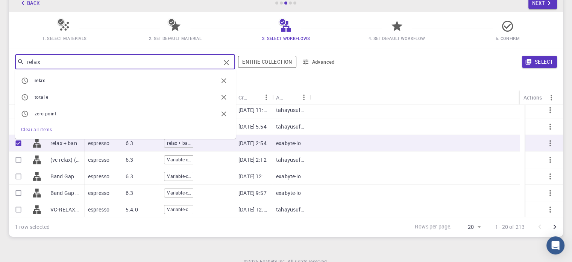
click at [131, 63] on input "relax" at bounding box center [122, 61] width 196 height 11
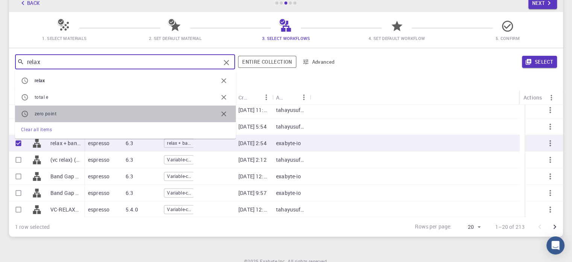
click at [111, 108] on li "zero point" at bounding box center [125, 113] width 221 height 17
type input "zero point"
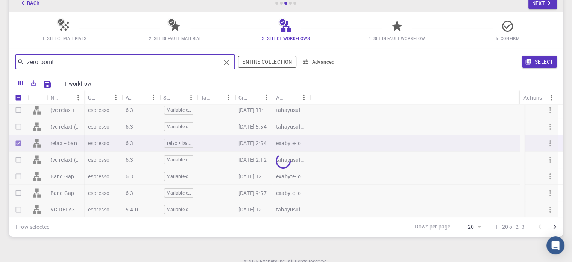
checkbox input "false"
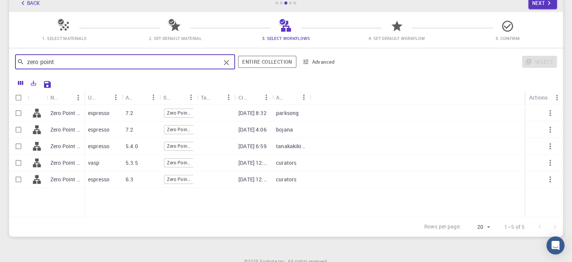
scroll to position [0, 0]
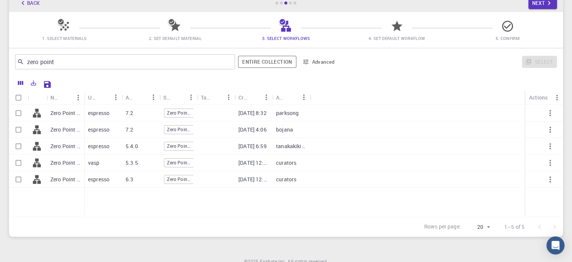
click at [27, 113] on div at bounding box center [18, 113] width 19 height 17
click at [15, 112] on input "Select row" at bounding box center [18, 113] width 14 height 14
checkbox input "true"
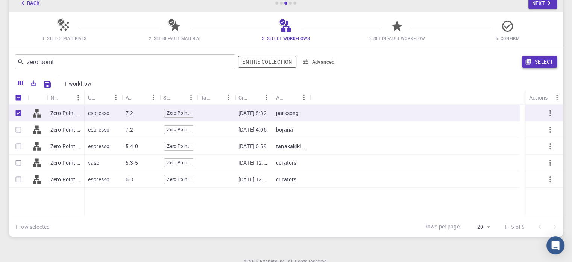
click at [543, 67] on div "Select" at bounding box center [450, 62] width 216 height 18
click at [543, 67] on button "Select" at bounding box center [539, 62] width 35 height 12
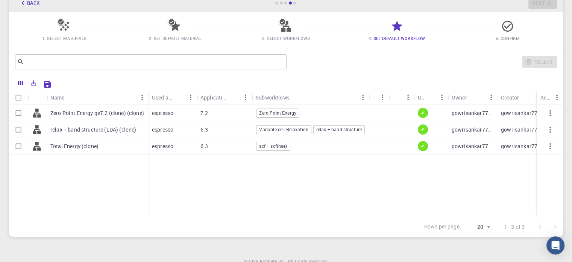
click at [19, 131] on input "Select row" at bounding box center [18, 129] width 14 height 14
checkbox input "true"
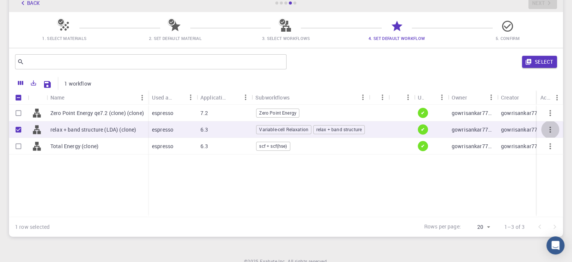
click at [550, 132] on icon "button" at bounding box center [551, 129] width 2 height 6
click at [36, 133] on icon at bounding box center [37, 129] width 8 height 9
checkbox input "false"
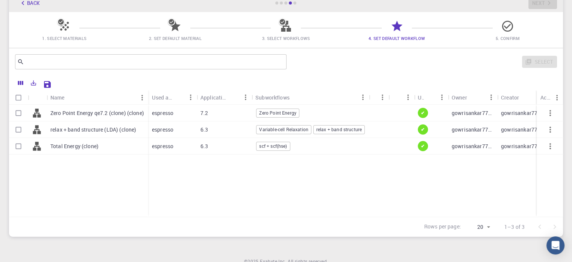
click at [36, 131] on icon at bounding box center [37, 129] width 8 height 9
checkbox input "true"
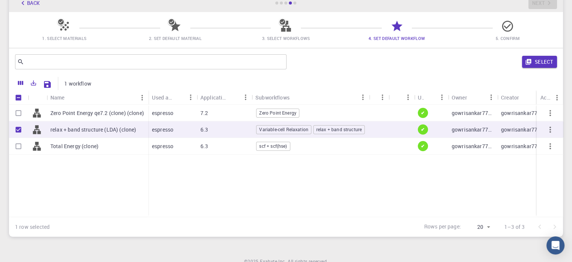
click at [36, 131] on icon at bounding box center [37, 129] width 8 height 9
checkbox input "false"
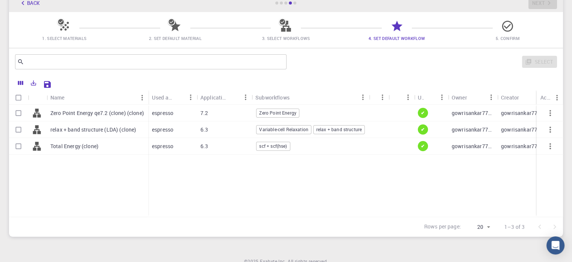
click at [36, 131] on icon at bounding box center [37, 129] width 8 height 9
checkbox input "true"
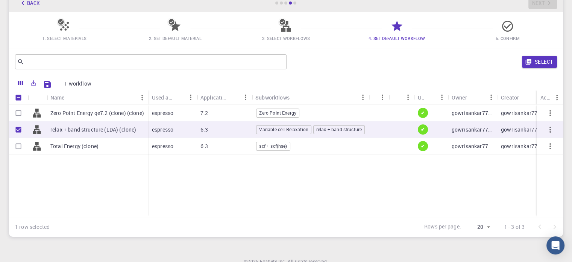
click at [48, 130] on div "relax + band structure (LDA) (clone)" at bounding box center [98, 129] width 102 height 17
checkbox input "false"
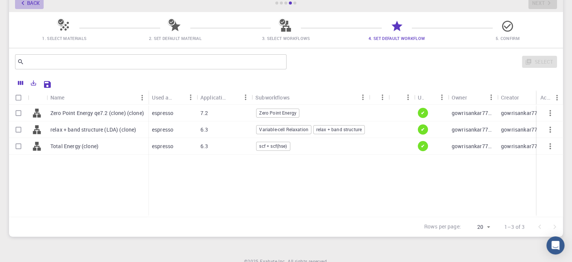
click at [32, 6] on button "Back" at bounding box center [29, 3] width 29 height 12
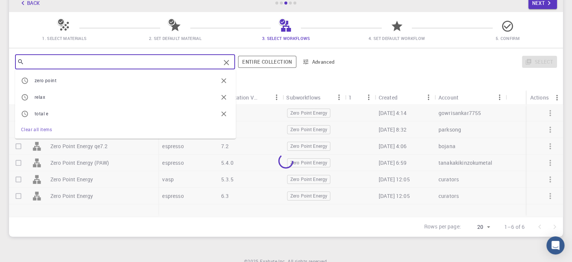
click at [107, 62] on input "text" at bounding box center [122, 61] width 196 height 11
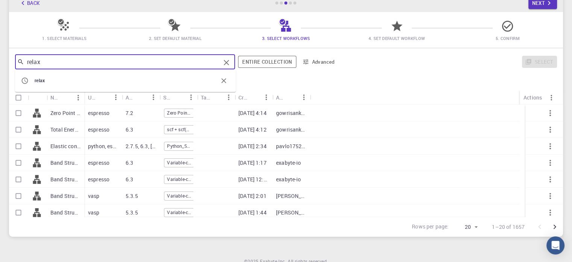
type input "relax"
click at [232, 62] on button "Clear" at bounding box center [227, 62] width 12 height 12
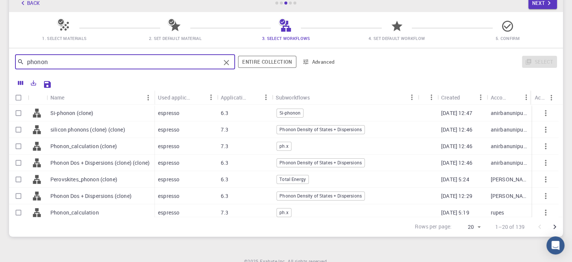
type input "phonon"
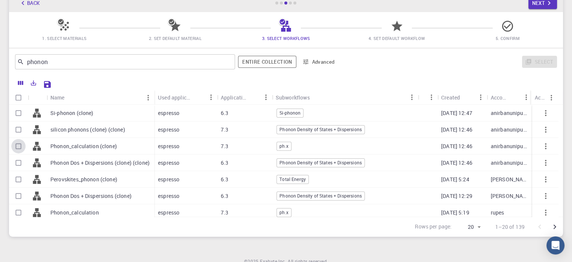
click at [20, 146] on input "Select row" at bounding box center [18, 146] width 14 height 14
checkbox input "true"
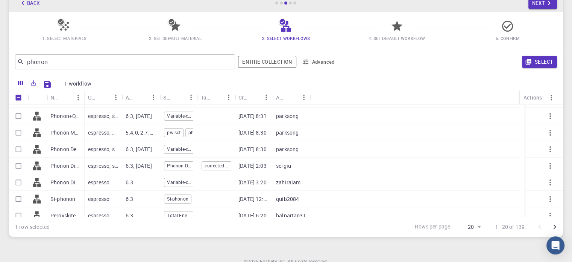
scroll to position [219, 0]
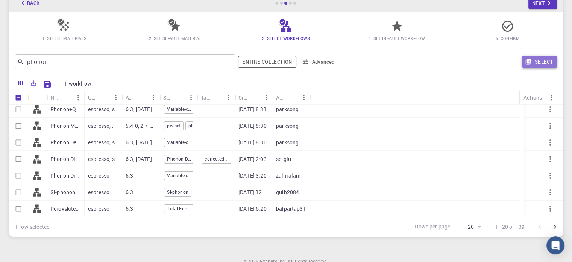
click at [539, 67] on button "Select" at bounding box center [539, 62] width 35 height 12
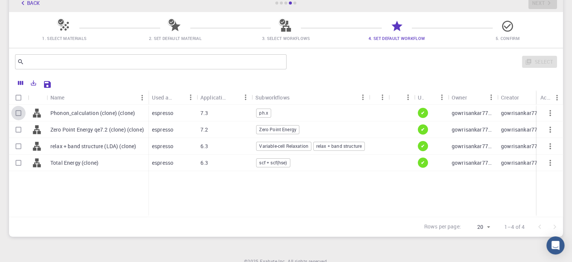
click at [15, 116] on input "Select row" at bounding box center [18, 113] width 14 height 14
checkbox input "true"
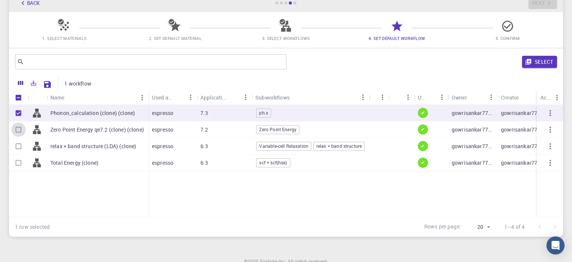
click at [19, 132] on input "Select row" at bounding box center [18, 129] width 14 height 14
checkbox input "true"
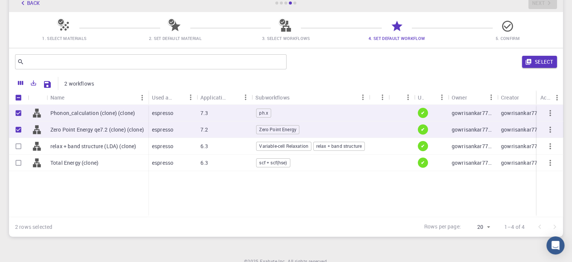
click at [19, 147] on input "Select row" at bounding box center [18, 146] width 14 height 14
checkbox input "true"
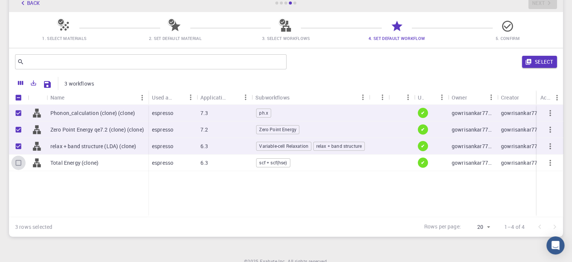
click at [19, 161] on input "Select row" at bounding box center [18, 162] width 14 height 14
checkbox input "true"
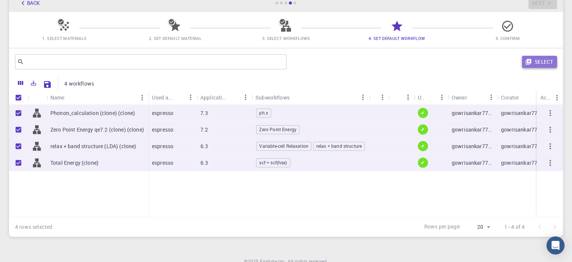
click at [536, 62] on button "Select" at bounding box center [539, 62] width 35 height 12
checkbox input "false"
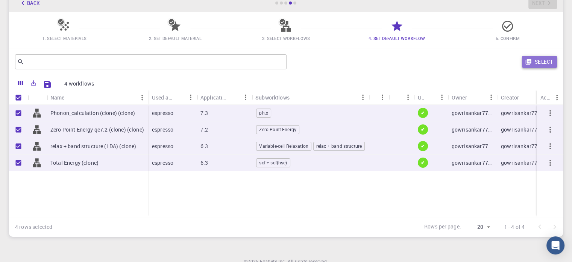
checkbox input "false"
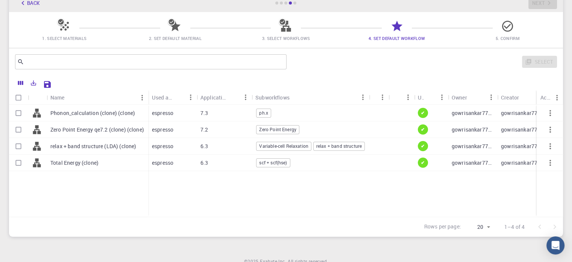
click at [26, 165] on div at bounding box center [18, 162] width 19 height 17
click at [35, 5] on button "Back" at bounding box center [29, 3] width 29 height 12
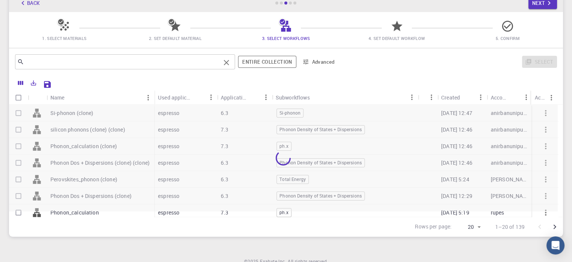
click at [191, 60] on input "text" at bounding box center [122, 61] width 196 height 11
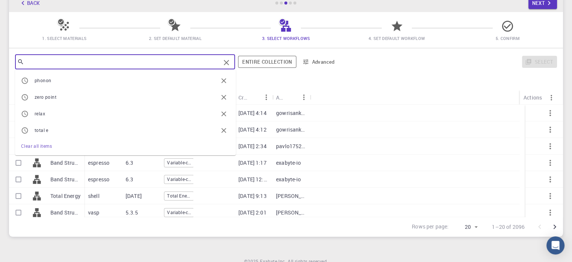
click at [137, 109] on li "relax" at bounding box center [125, 113] width 221 height 17
type input "relax"
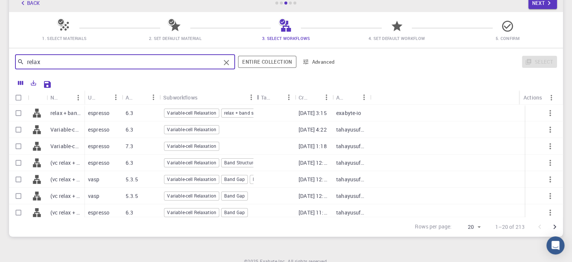
drag, startPoint x: 197, startPoint y: 96, endPoint x: 257, endPoint y: 99, distance: 60.3
click at [257, 99] on div "Subworkflows" at bounding box center [258, 97] width 8 height 15
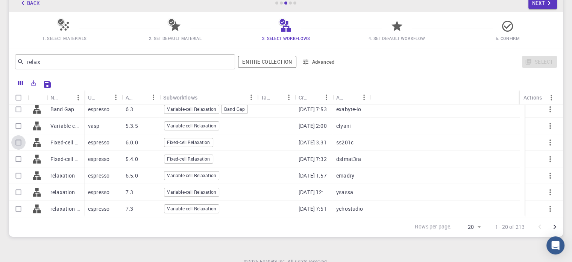
click at [20, 142] on input "Select row" at bounding box center [18, 142] width 14 height 14
checkbox input "true"
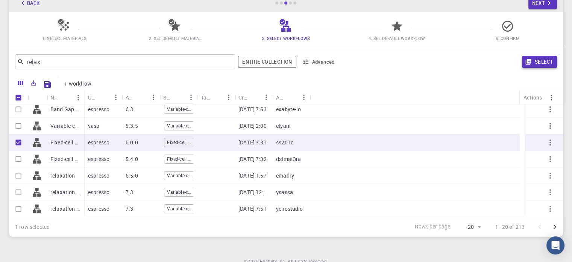
click at [533, 62] on button "Select" at bounding box center [539, 62] width 35 height 12
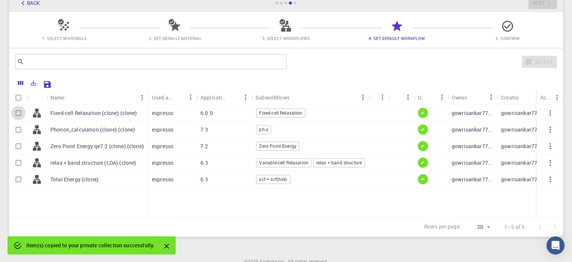
click at [16, 116] on input "Select row" at bounding box center [18, 113] width 14 height 14
checkbox input "true"
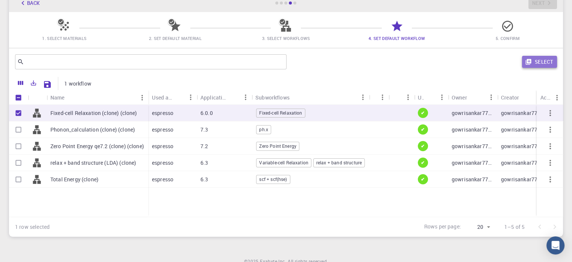
click at [540, 60] on button "Select" at bounding box center [539, 62] width 35 height 12
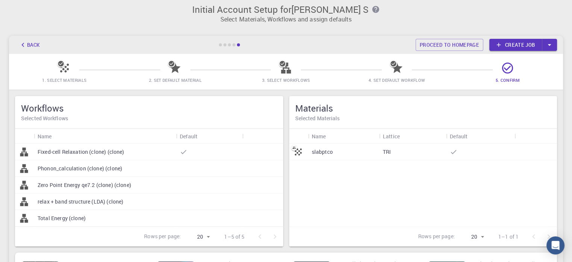
scroll to position [4, 0]
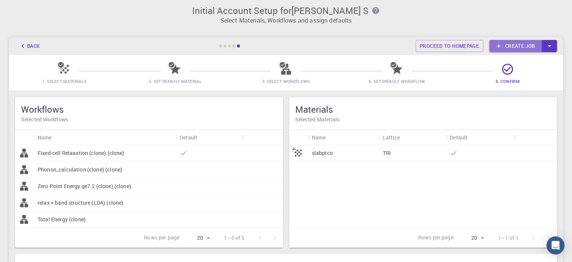
click at [522, 49] on link "Create job" at bounding box center [516, 46] width 53 height 12
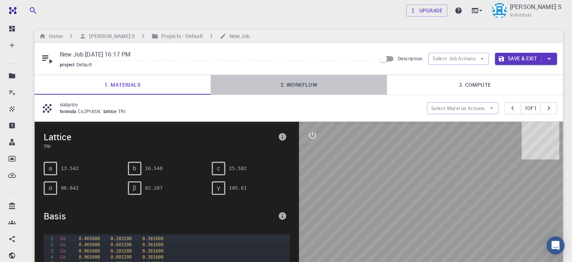
click at [332, 84] on link "2. Workflow" at bounding box center [299, 85] width 176 height 20
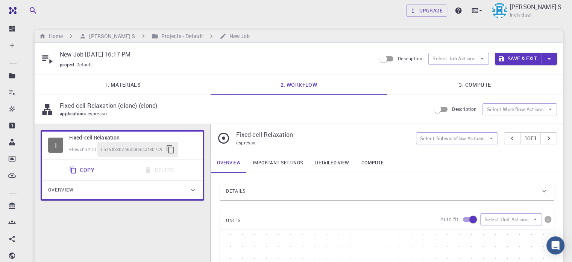
click at [101, 165] on div "Copy Delete" at bounding box center [122, 169] width 155 height 15
click at [83, 171] on button "Copy" at bounding box center [83, 169] width 36 height 15
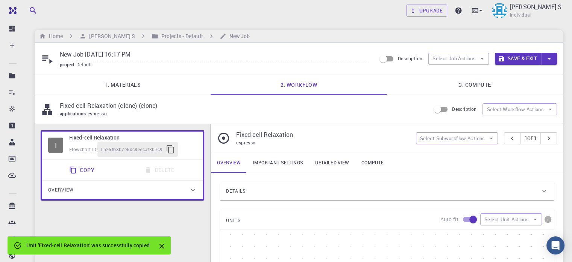
click at [297, 194] on div "Details" at bounding box center [383, 191] width 315 height 12
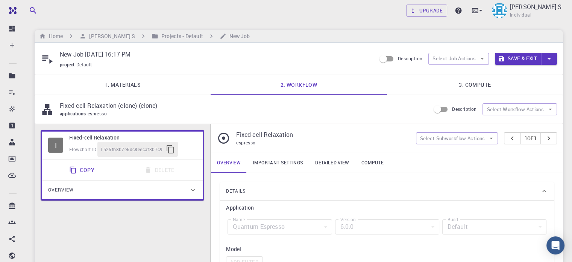
click at [365, 222] on div "6.0.0" at bounding box center [387, 226] width 104 height 15
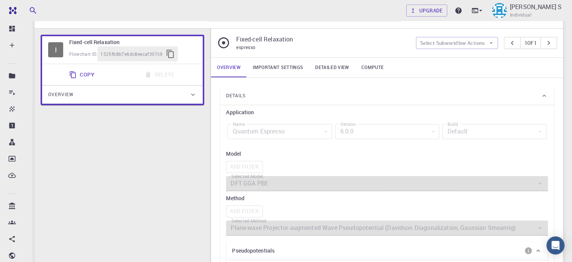
scroll to position [97, 0]
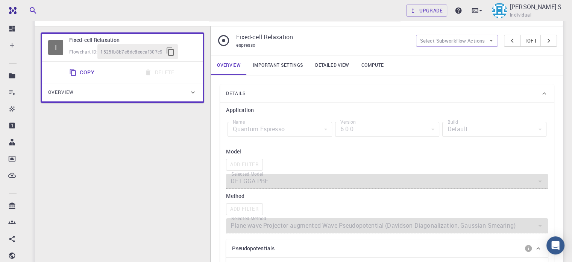
drag, startPoint x: 293, startPoint y: 122, endPoint x: 300, endPoint y: 129, distance: 10.1
click at [300, 129] on div "Quantum Espresso" at bounding box center [280, 129] width 104 height 15
click at [253, 57] on link "Important settings" at bounding box center [278, 65] width 62 height 20
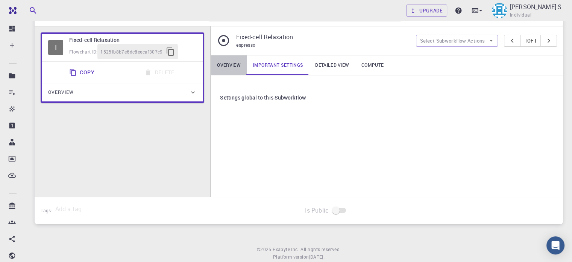
click at [234, 64] on link "Overview" at bounding box center [229, 65] width 36 height 20
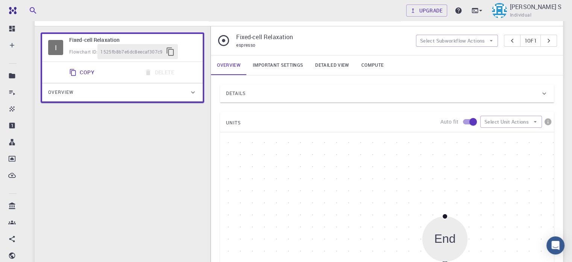
drag, startPoint x: 402, startPoint y: 227, endPoint x: 464, endPoint y: 177, distance: 79.5
click at [464, 216] on div "End" at bounding box center [445, 238] width 45 height 45
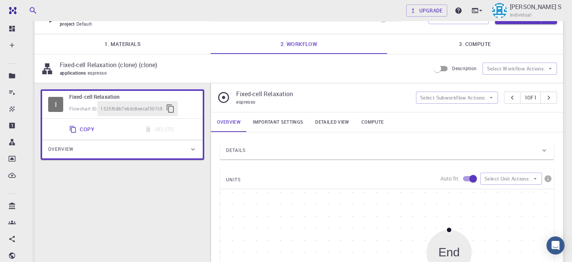
scroll to position [39, 0]
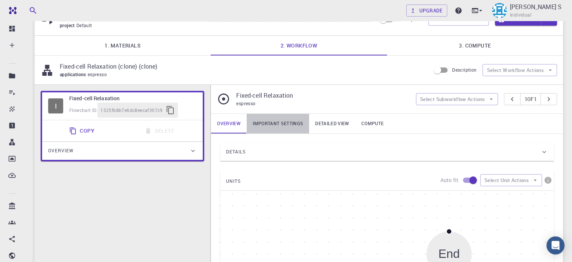
click at [294, 127] on link "Important settings" at bounding box center [278, 124] width 62 height 20
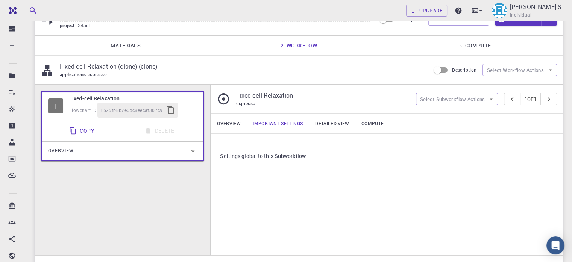
click at [327, 127] on link "Detailed view" at bounding box center [332, 124] width 46 height 20
click at [221, 99] on icon at bounding box center [223, 98] width 13 height 13
click at [273, 105] on div "espresso" at bounding box center [322, 104] width 173 height 8
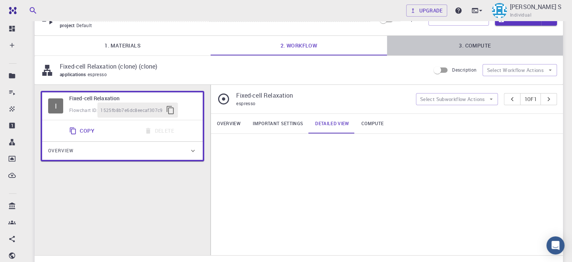
click at [480, 46] on link "3. Compute" at bounding box center [475, 46] width 176 height 20
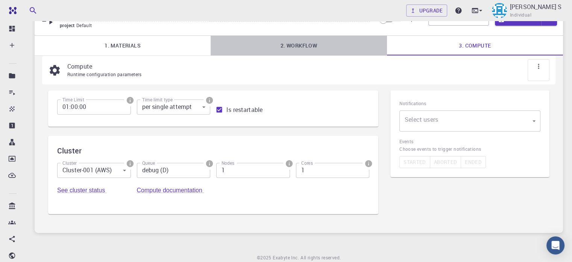
click at [367, 49] on link "2. Workflow" at bounding box center [299, 46] width 176 height 20
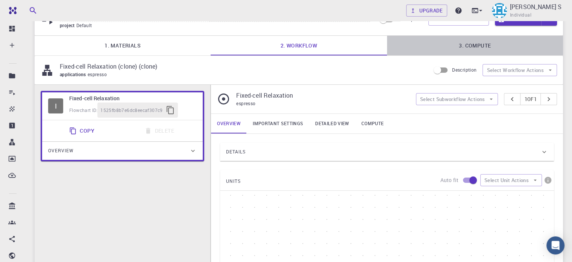
click at [481, 48] on link "3. Compute" at bounding box center [475, 46] width 176 height 20
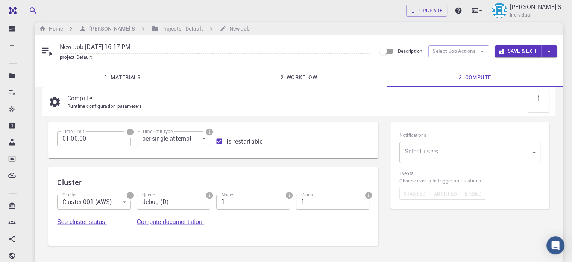
scroll to position [0, 0]
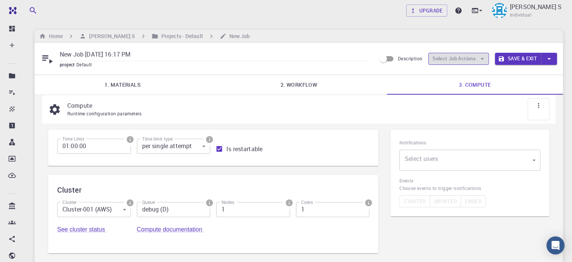
click at [480, 58] on icon "button" at bounding box center [482, 58] width 7 height 7
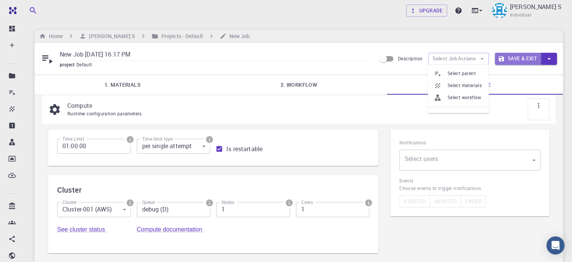
click at [518, 56] on button "Save & Exit" at bounding box center [518, 59] width 46 height 12
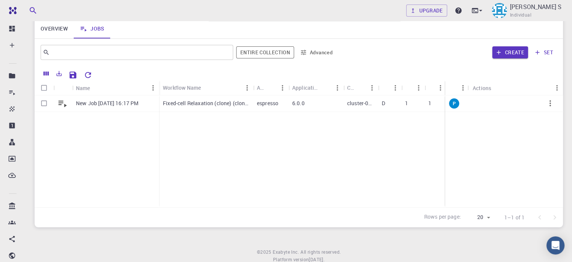
scroll to position [61, 0]
click at [514, 102] on icon "Run" at bounding box center [515, 102] width 4 height 5
click at [549, 102] on icon "button" at bounding box center [550, 102] width 9 height 9
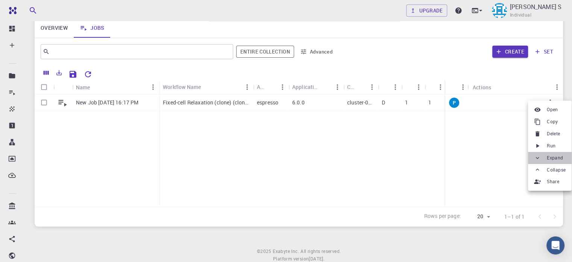
click at [548, 161] on span "Expand" at bounding box center [555, 158] width 16 height 8
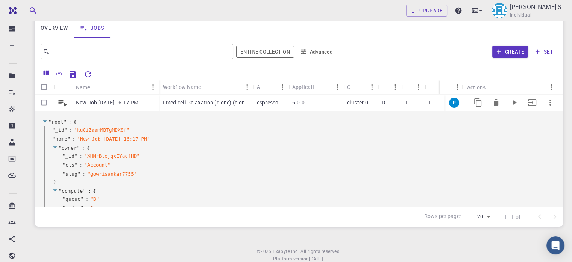
click at [385, 99] on p "D" at bounding box center [383, 103] width 3 height 8
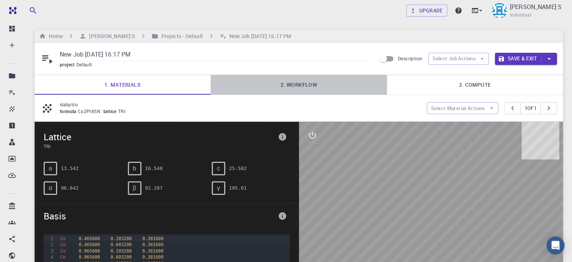
click at [341, 82] on link "2. Workflow" at bounding box center [299, 85] width 176 height 20
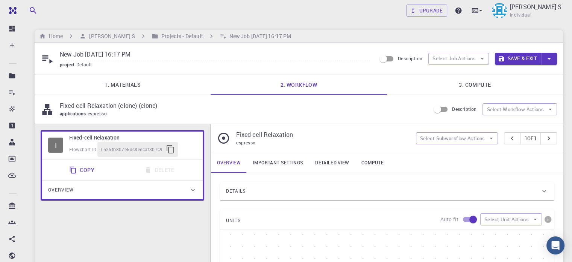
click at [256, 195] on div "Details" at bounding box center [383, 191] width 315 height 12
click at [256, 196] on div "Details" at bounding box center [383, 191] width 315 height 12
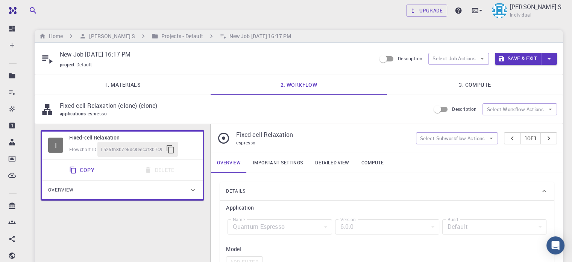
click at [257, 228] on div "Quantum Espresso" at bounding box center [280, 226] width 104 height 15
click at [360, 224] on div "6.0.0" at bounding box center [387, 226] width 104 height 15
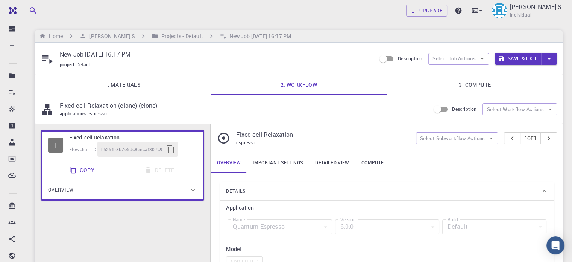
scroll to position [15, 0]
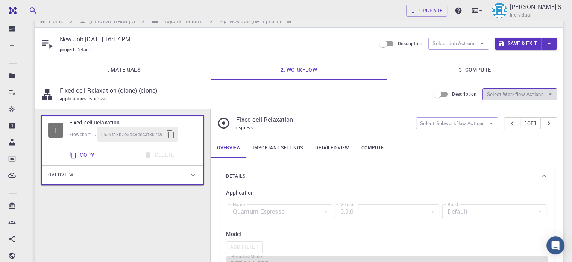
click at [542, 94] on button "Select Workflow Actions" at bounding box center [520, 94] width 75 height 12
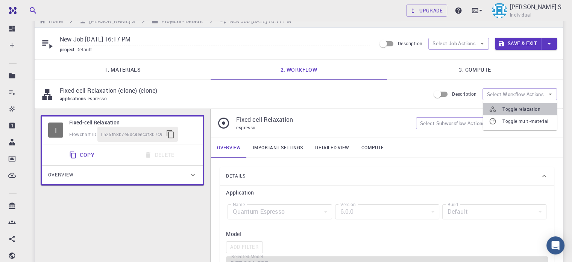
click at [535, 113] on li "Toggle relaxation" at bounding box center [520, 109] width 74 height 12
type input "6.3"
type input "Plane-wave Ultra-soft Pseudopotential (Davidson Diagonalization, Gaussian Smear…"
type input "/export/share/pseudo/co/gga/pbe/gbrv/1.2/us/co_pbe_gbrv_1.2.upf"
type input "/export/share/pseudo/pt/gga/pbe/gbrv/1.4/us/pt_pbe_gbrv_1.4.upf"
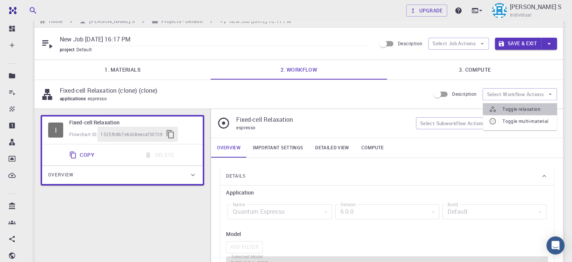
type input "/export/share/pseudo/s/gga/pbe/gbrv/1.4/us/s_pbe_gbrv_1.4.upf"
type input "/export/share/pseudo/n/gga/pbe/gbrv/1.2/us/n_pbe_gbrv_1.2.upf"
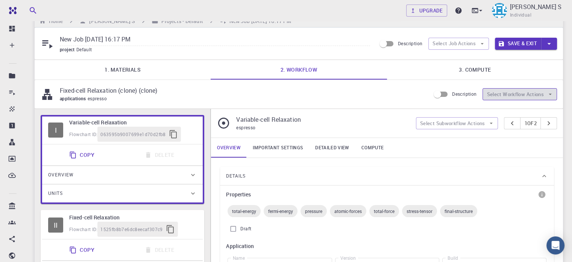
click at [536, 96] on button "Select Workflow Actions" at bounding box center [520, 94] width 75 height 12
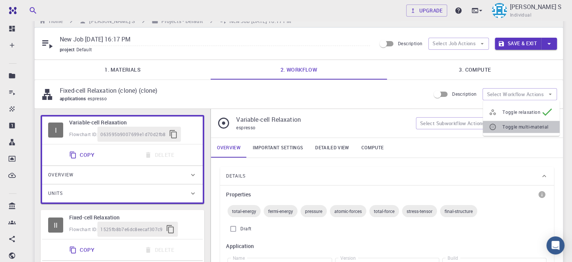
click at [535, 123] on span "Toggle multi-material" at bounding box center [528, 127] width 51 height 8
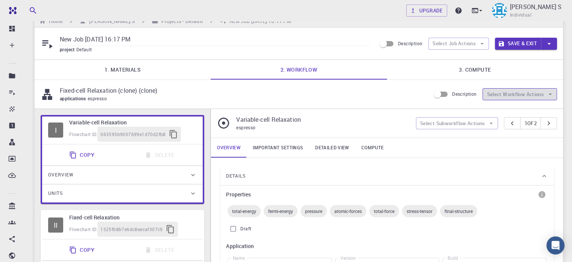
click at [534, 93] on button "Select Workflow Actions" at bounding box center [520, 94] width 75 height 12
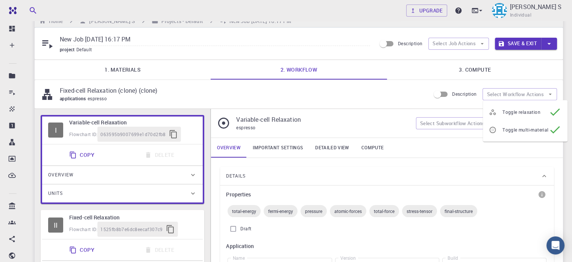
click at [446, 167] on div "Details" at bounding box center [387, 176] width 334 height 18
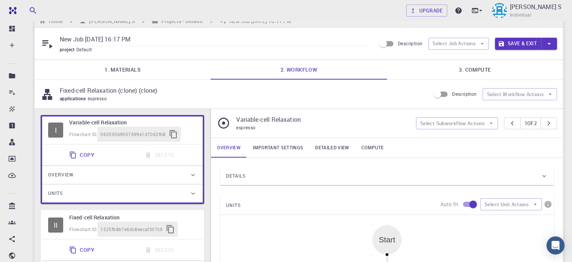
click at [397, 174] on div "Details" at bounding box center [383, 176] width 315 height 12
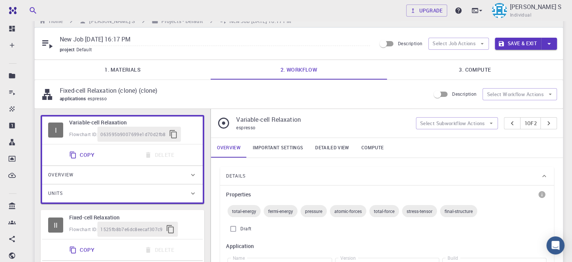
click at [239, 209] on span "total-energy" at bounding box center [244, 211] width 33 height 6
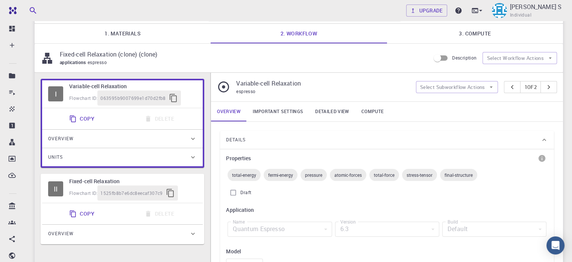
scroll to position [53, 0]
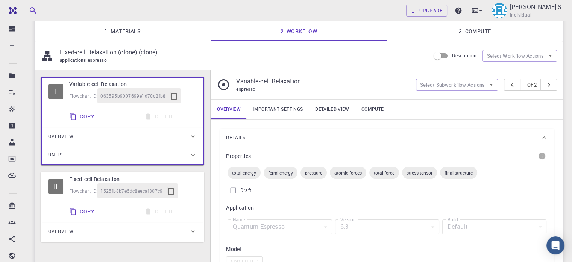
click at [230, 189] on input "Draft" at bounding box center [233, 190] width 14 height 14
checkbox input "true"
click at [244, 173] on span "total-energy" at bounding box center [244, 172] width 33 height 6
click at [325, 204] on h6 "Application" at bounding box center [387, 207] width 322 height 8
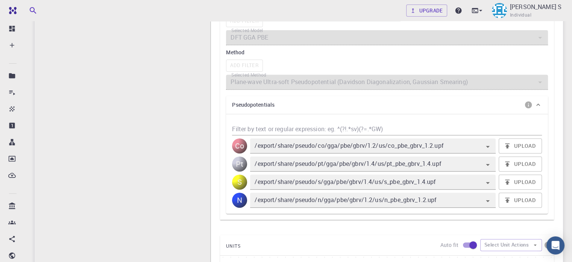
scroll to position [309, 0]
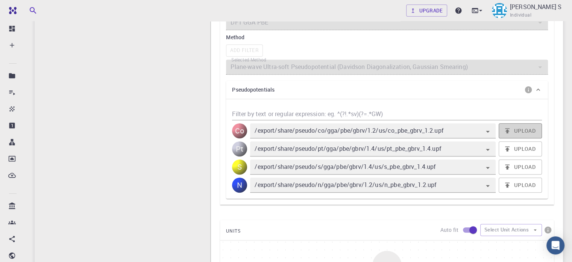
click at [511, 132] on icon "button" at bounding box center [508, 131] width 8 height 8
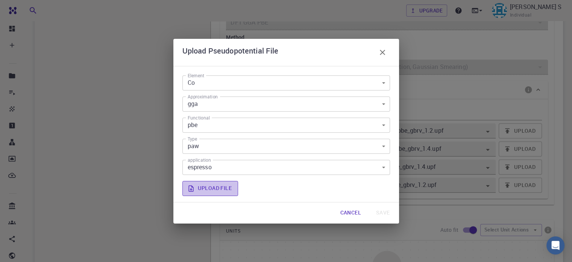
click at [229, 192] on label "Upload file" at bounding box center [211, 188] width 56 height 15
click at [0, 0] on input "Upload file" at bounding box center [0, 0] width 0 height 0
click at [385, 48] on icon "button" at bounding box center [382, 52] width 9 height 9
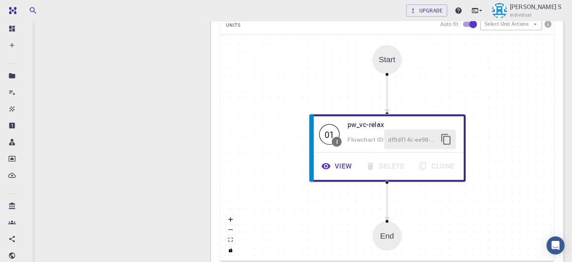
scroll to position [520, 0]
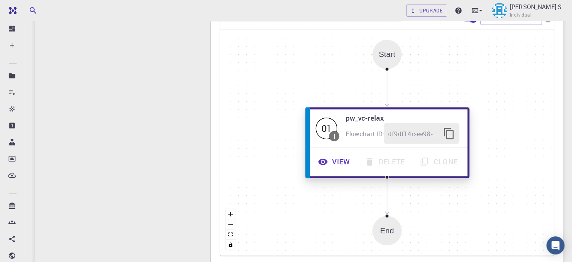
click at [332, 161] on button "View" at bounding box center [335, 161] width 47 height 21
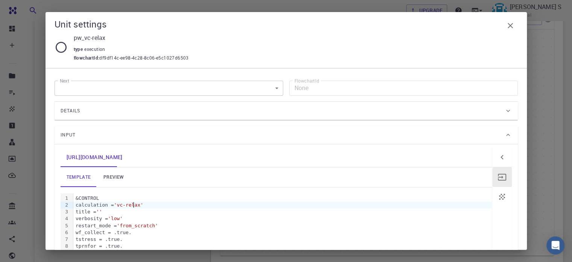
click at [134, 204] on span "'vc-relax'" at bounding box center [128, 205] width 29 height 6
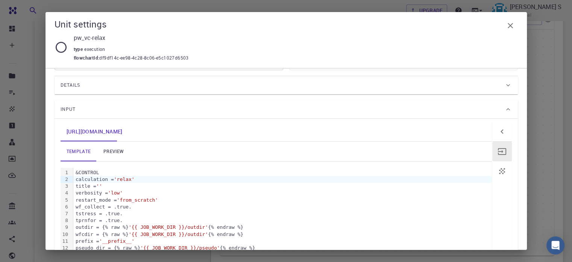
scroll to position [24, 0]
click at [498, 150] on icon "button" at bounding box center [502, 152] width 9 height 9
drag, startPoint x: 529, startPoint y: 129, endPoint x: 529, endPoint y: 135, distance: 5.6
click at [529, 135] on div "Unit settings pw_vc-relax type execution flowchartId : df9df14c-ee98-4c28-8c06-…" at bounding box center [286, 131] width 572 height 262
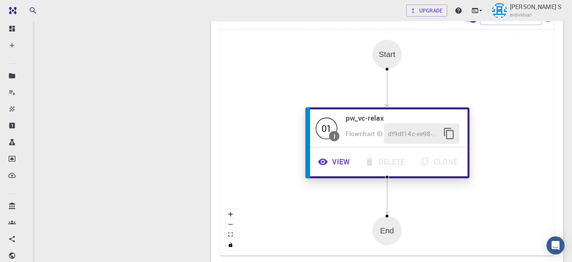
click at [340, 165] on button "View" at bounding box center [335, 161] width 47 height 21
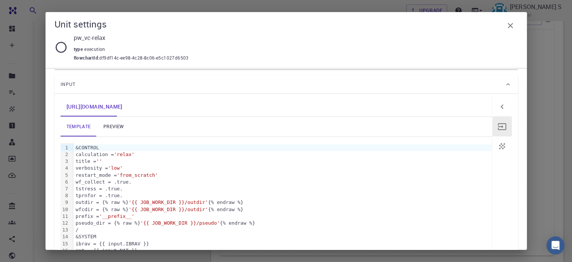
scroll to position [0, 0]
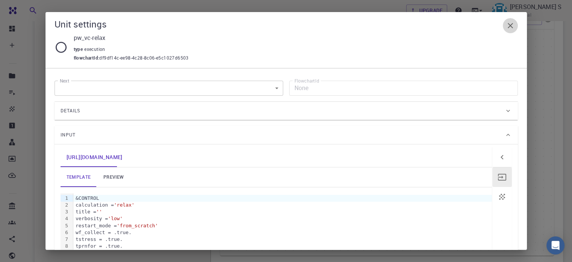
click at [512, 25] on icon "button" at bounding box center [510, 25] width 9 height 9
